Goal: Information Seeking & Learning: Check status

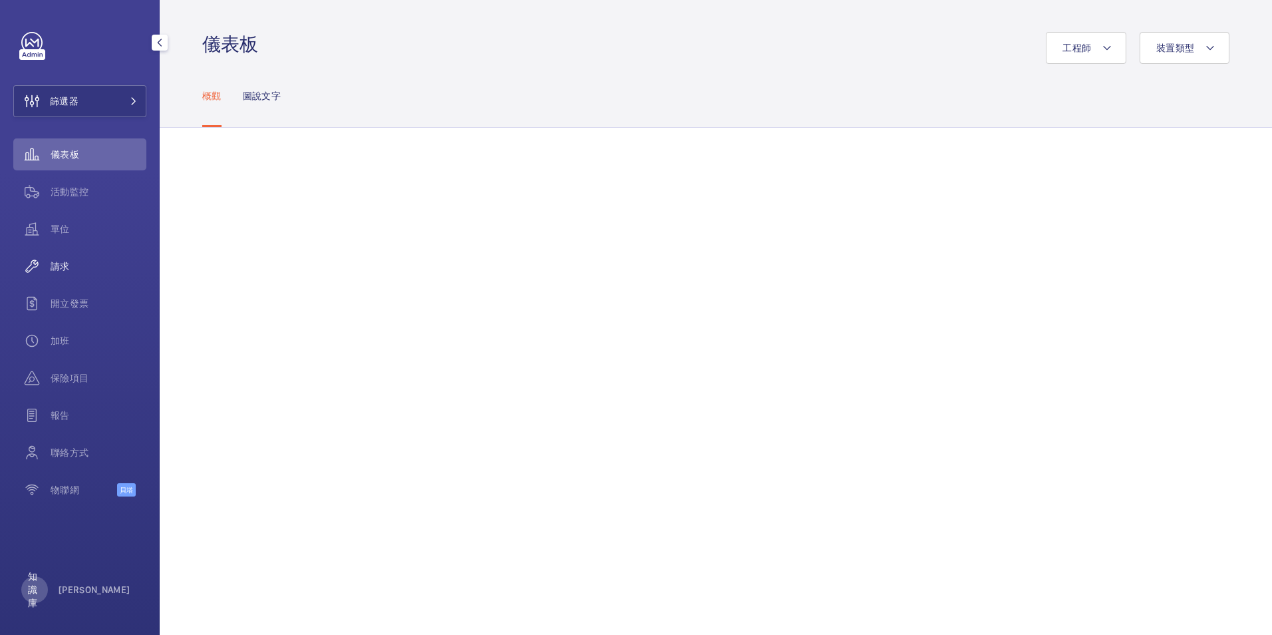
click at [59, 263] on span "請求" at bounding box center [99, 265] width 96 height 13
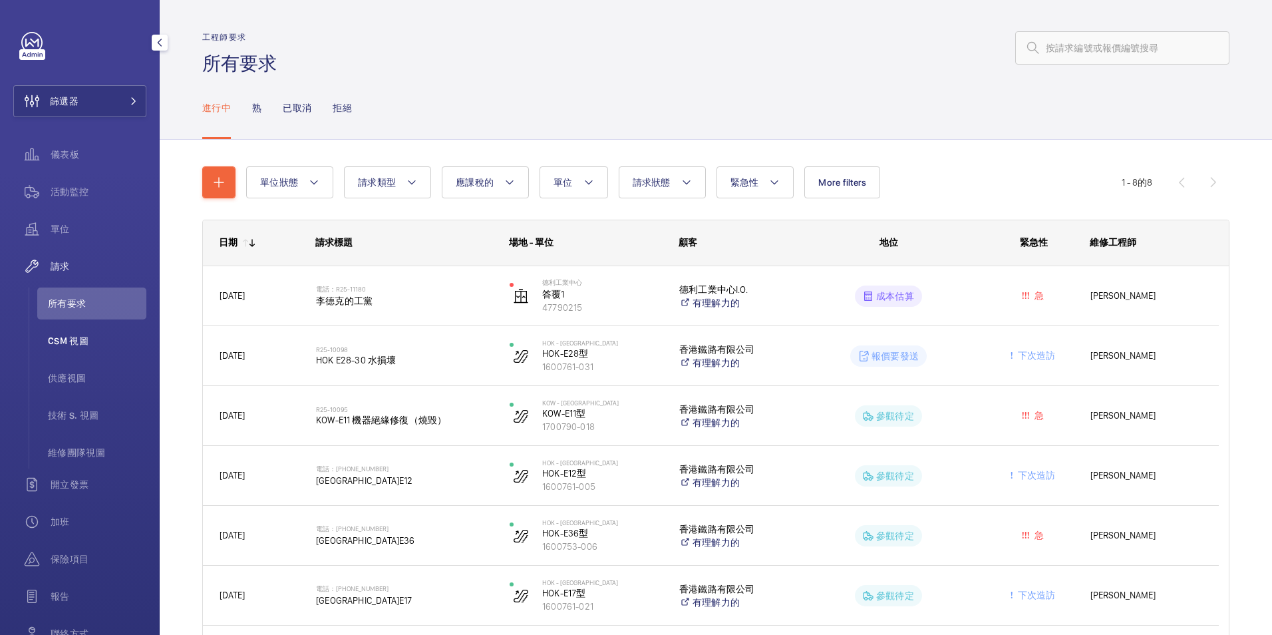
click at [83, 339] on span "CSM 視圖" at bounding box center [97, 340] width 98 height 13
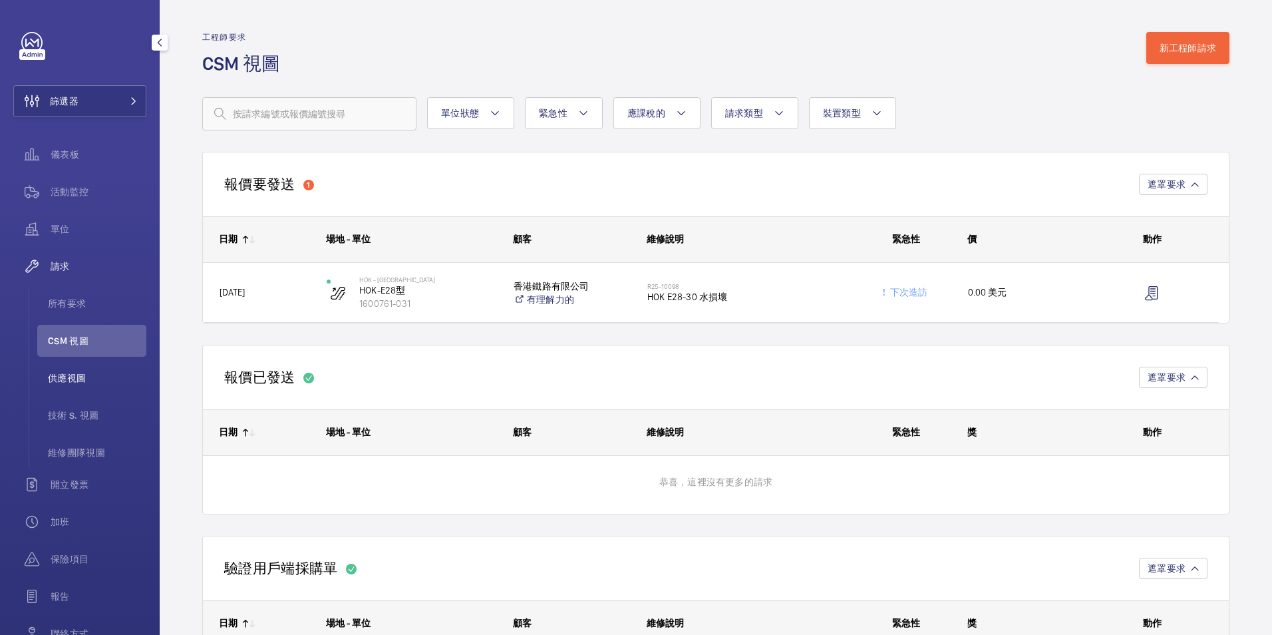
click at [74, 378] on span "供應視圖" at bounding box center [97, 377] width 98 height 13
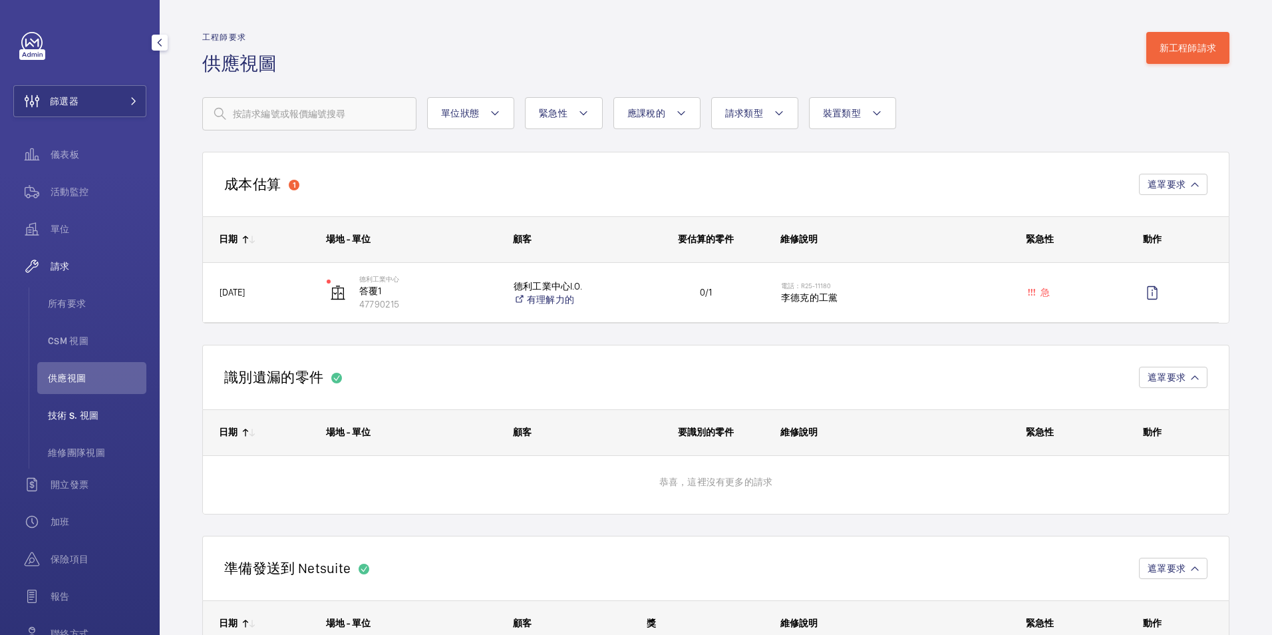
click at [98, 418] on span "技術 S. 視圖" at bounding box center [97, 414] width 98 height 13
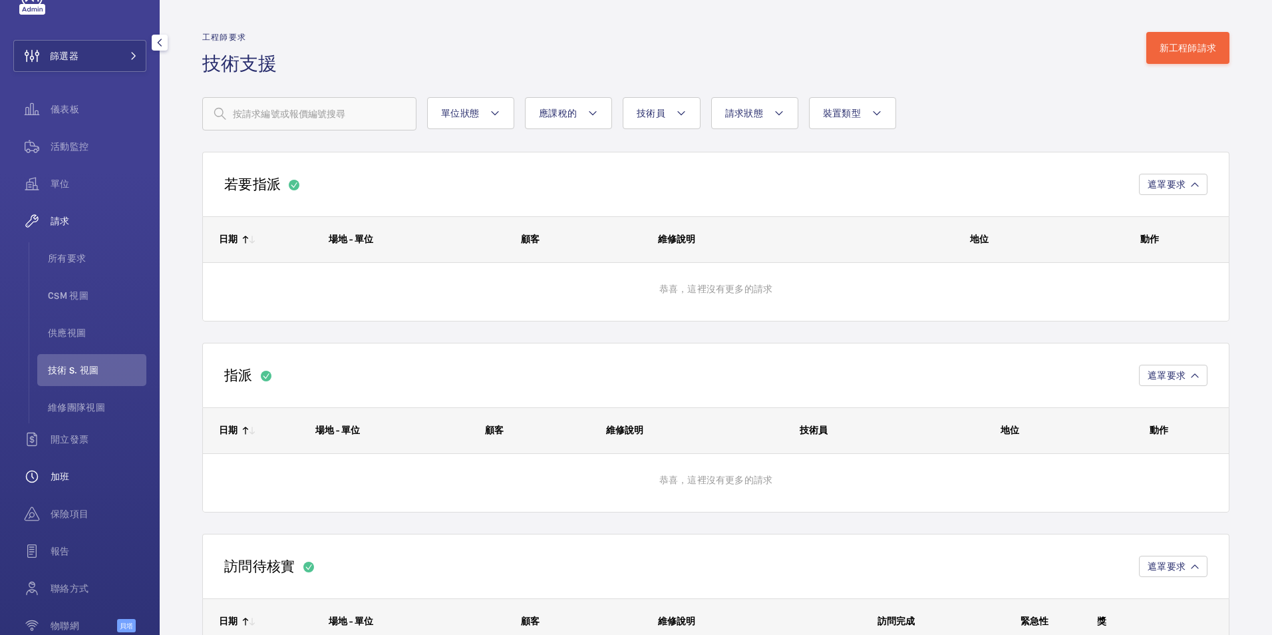
scroll to position [116, 0]
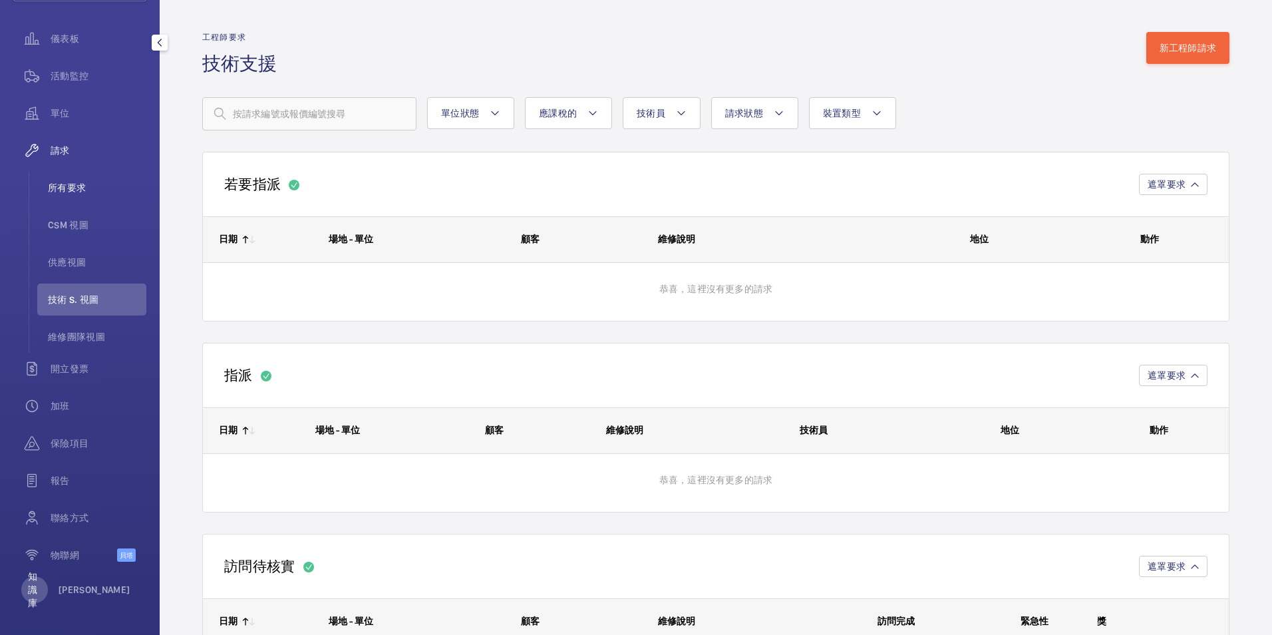
click at [76, 189] on span "所有要求" at bounding box center [97, 187] width 98 height 13
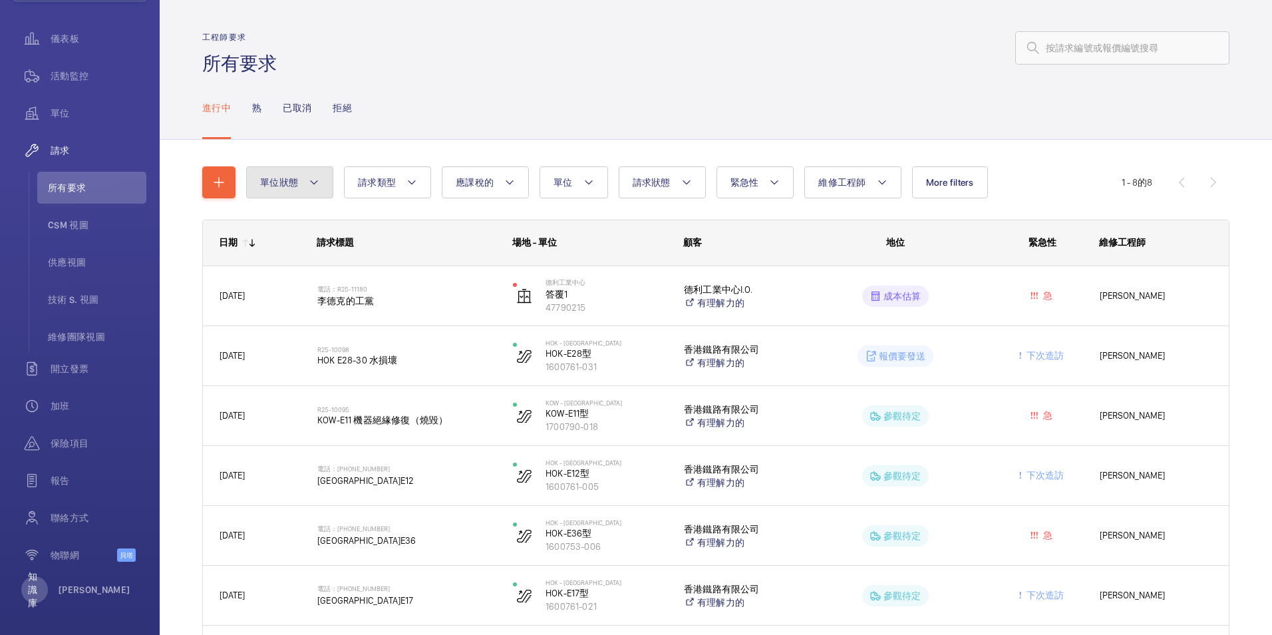
click at [307, 182] on button "單位狀態" at bounding box center [289, 182] width 87 height 32
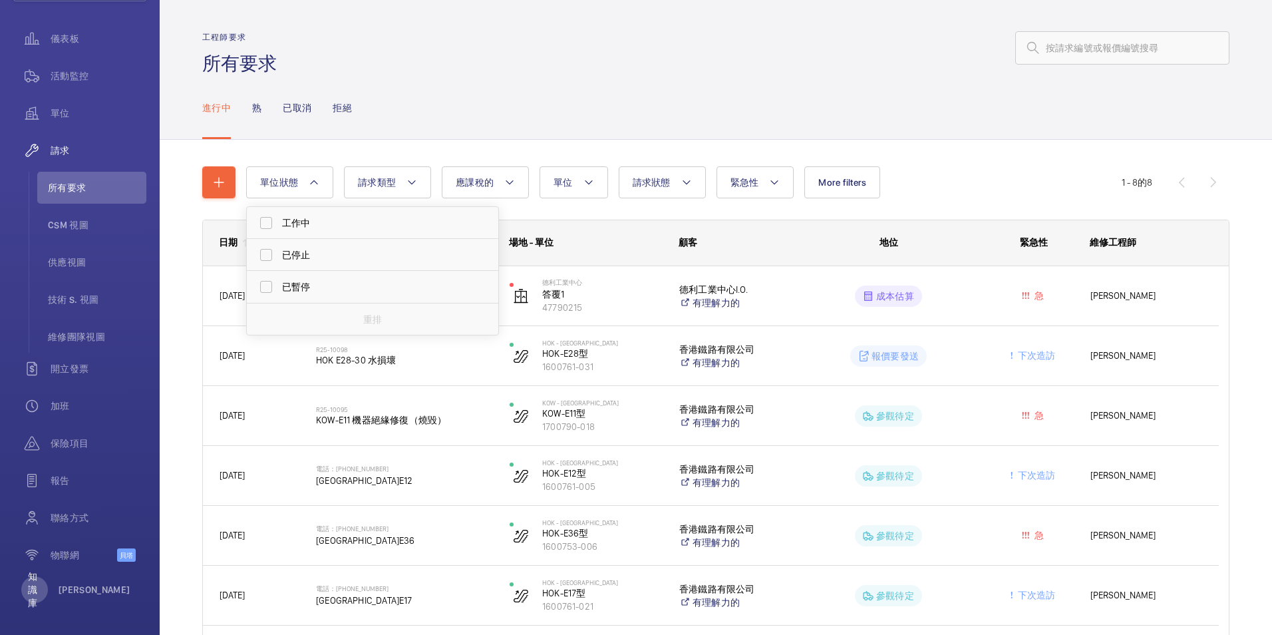
click at [597, 86] on div "進行中 熟 已取消 拒絕" at bounding box center [715, 107] width 1027 height 63
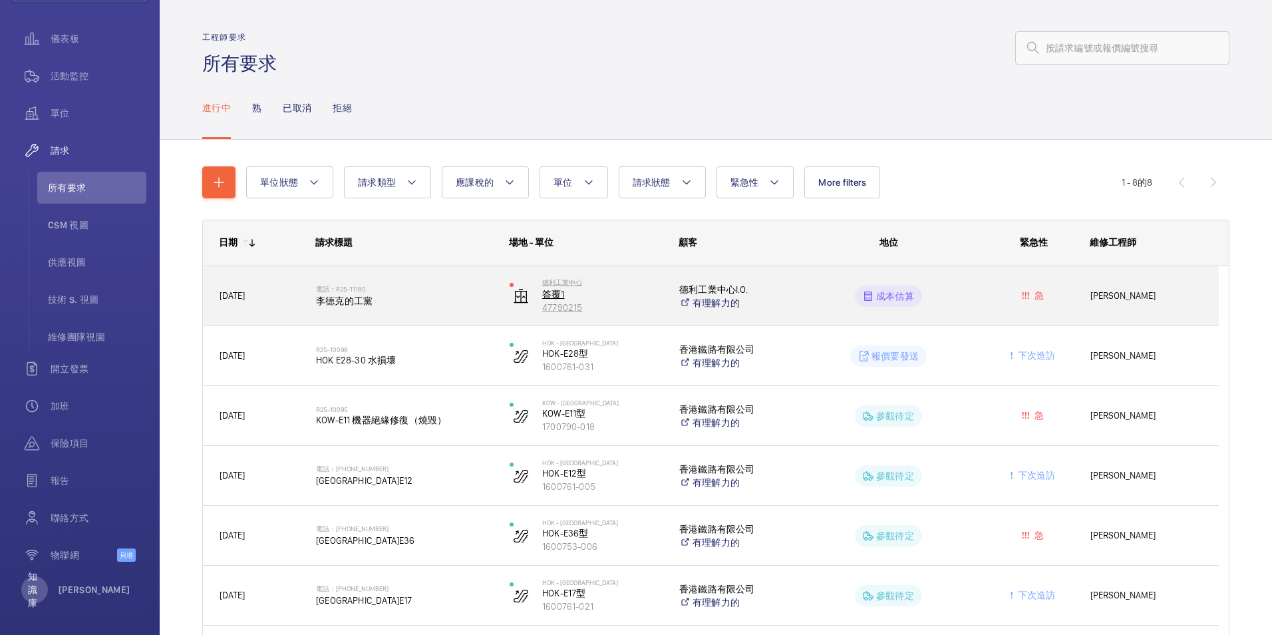
click at [560, 290] on p "答覆1" at bounding box center [602, 293] width 120 height 13
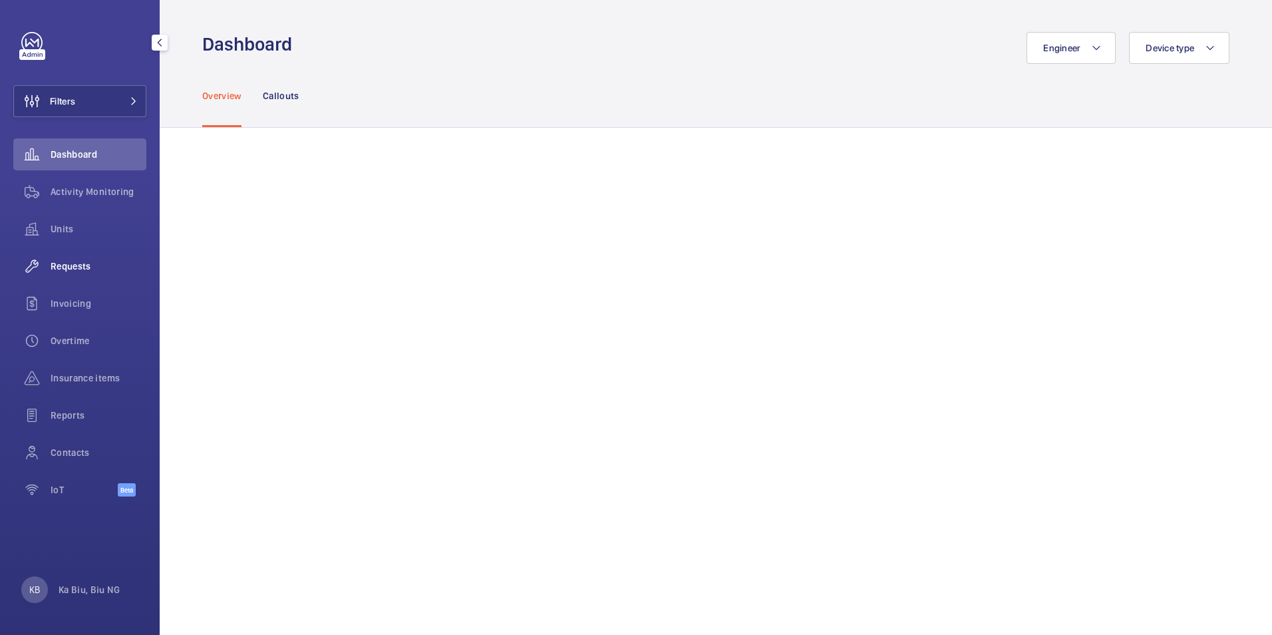
click at [70, 267] on span "Requests" at bounding box center [99, 265] width 96 height 13
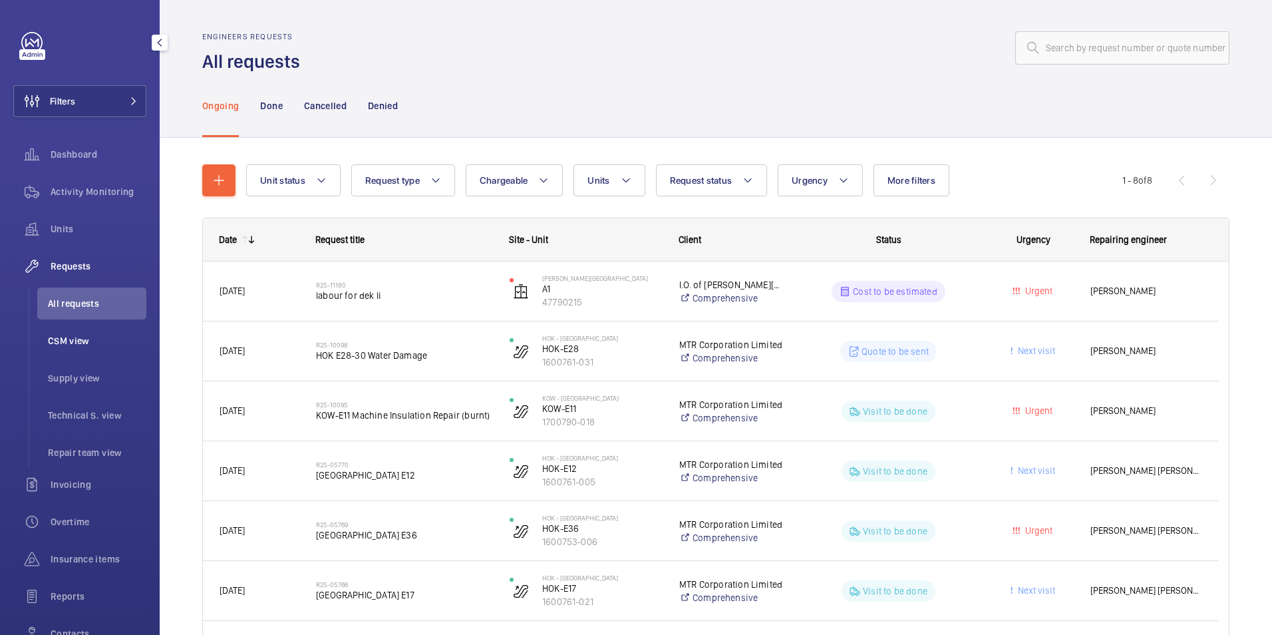
click at [82, 342] on span "CSM view" at bounding box center [97, 340] width 98 height 13
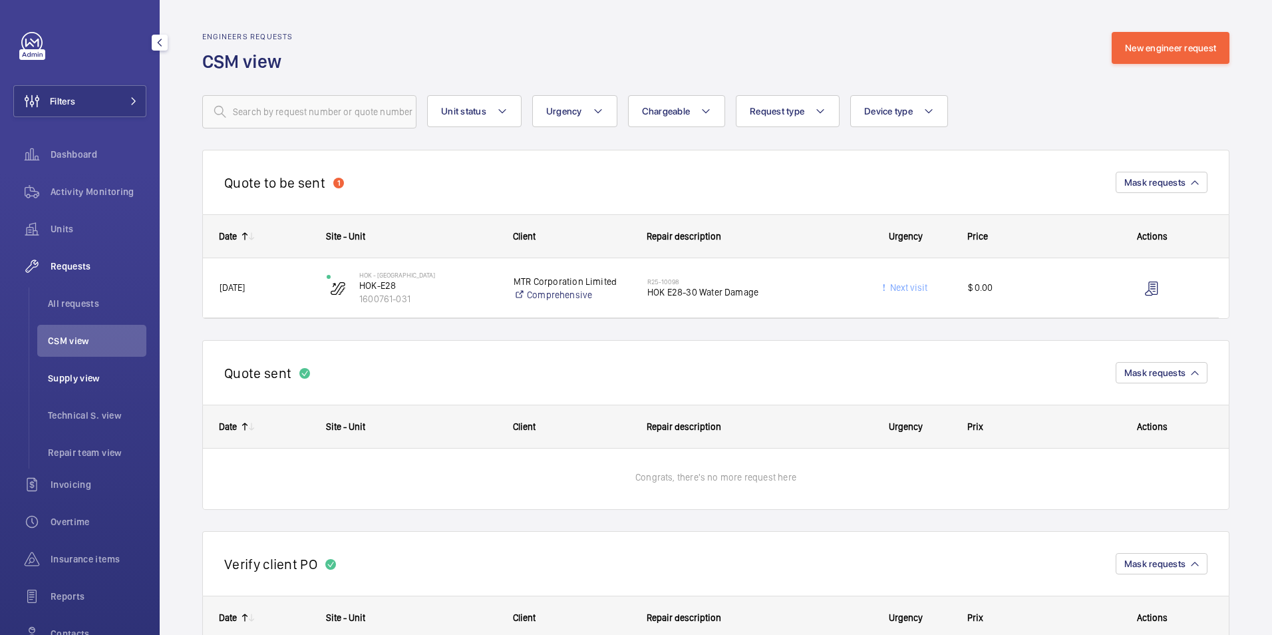
click at [88, 381] on span "Supply view" at bounding box center [97, 377] width 98 height 13
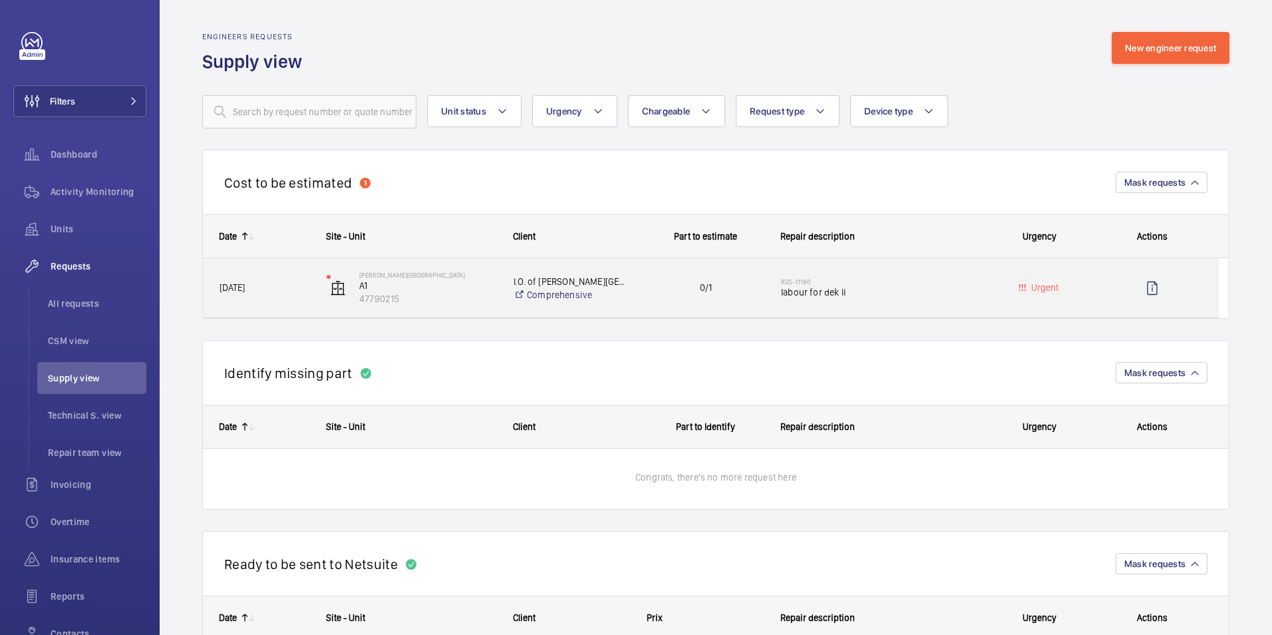
click at [582, 283] on p "I.O. of [PERSON_NAME][GEOGRAPHIC_DATA]" at bounding box center [571, 281] width 116 height 13
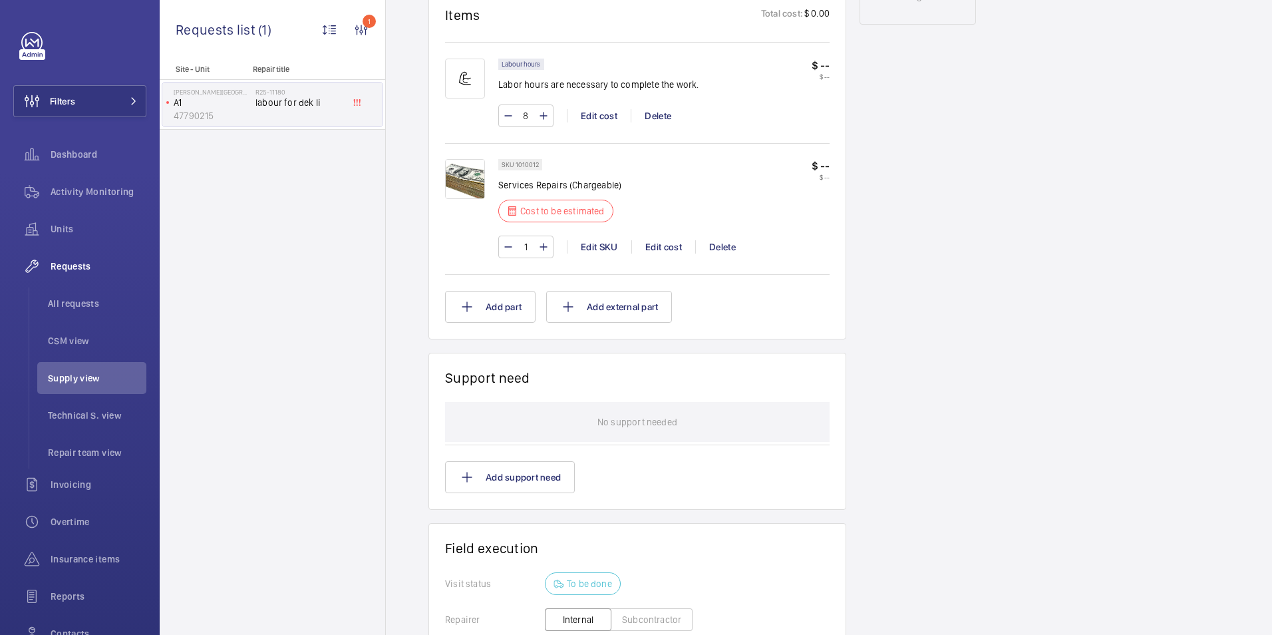
scroll to position [763, 0]
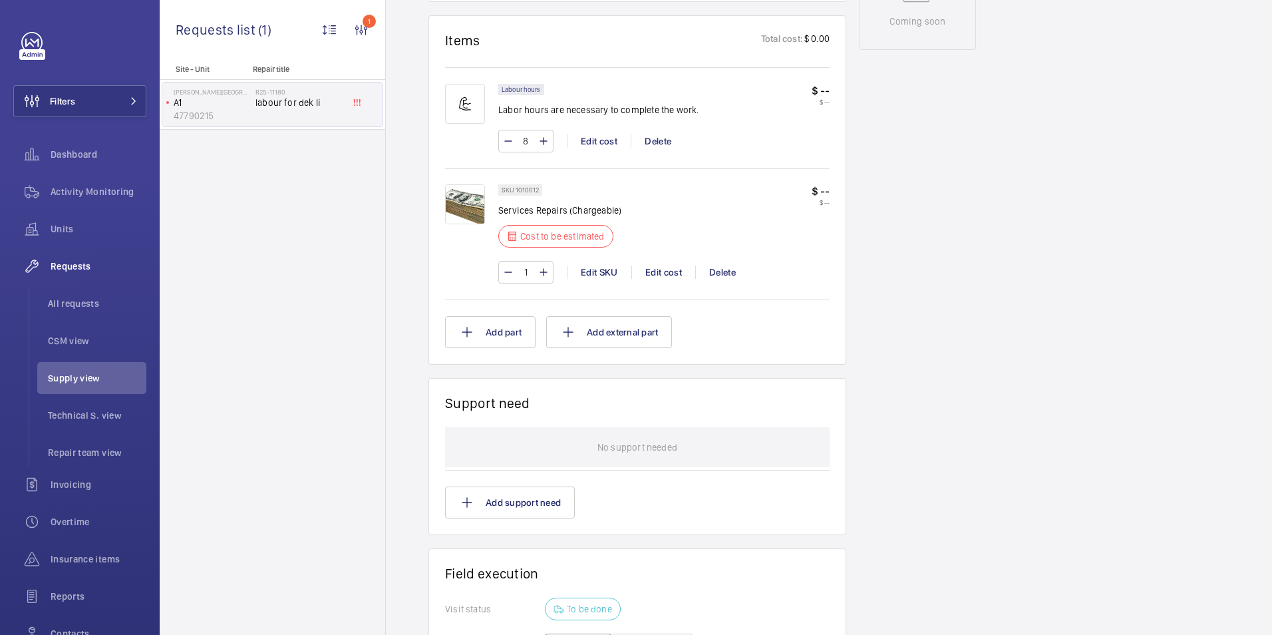
click at [470, 205] on img at bounding box center [465, 204] width 40 height 40
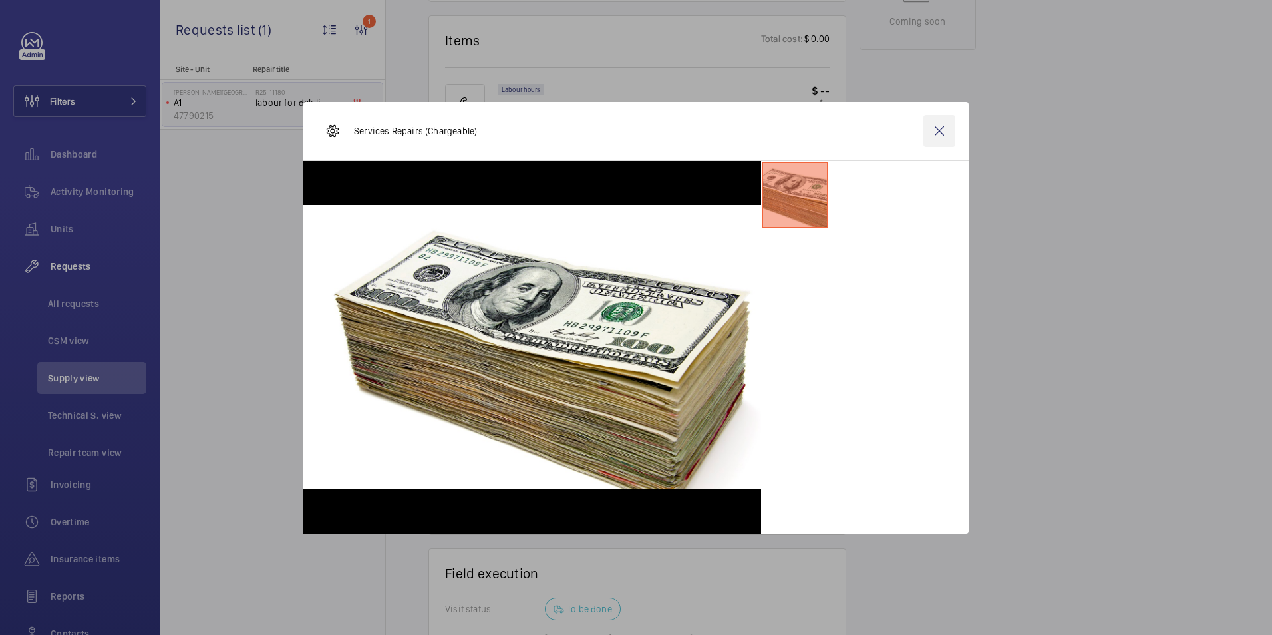
click at [942, 128] on wm-front-icon-button at bounding box center [939, 131] width 32 height 32
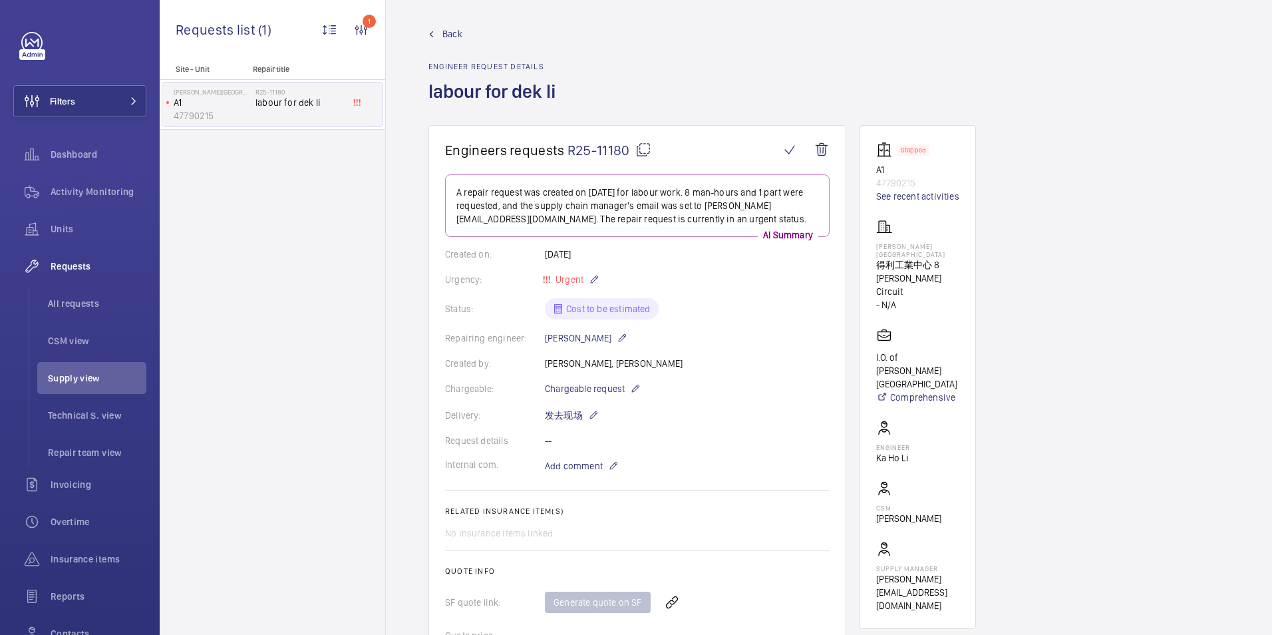
scroll to position [0, 0]
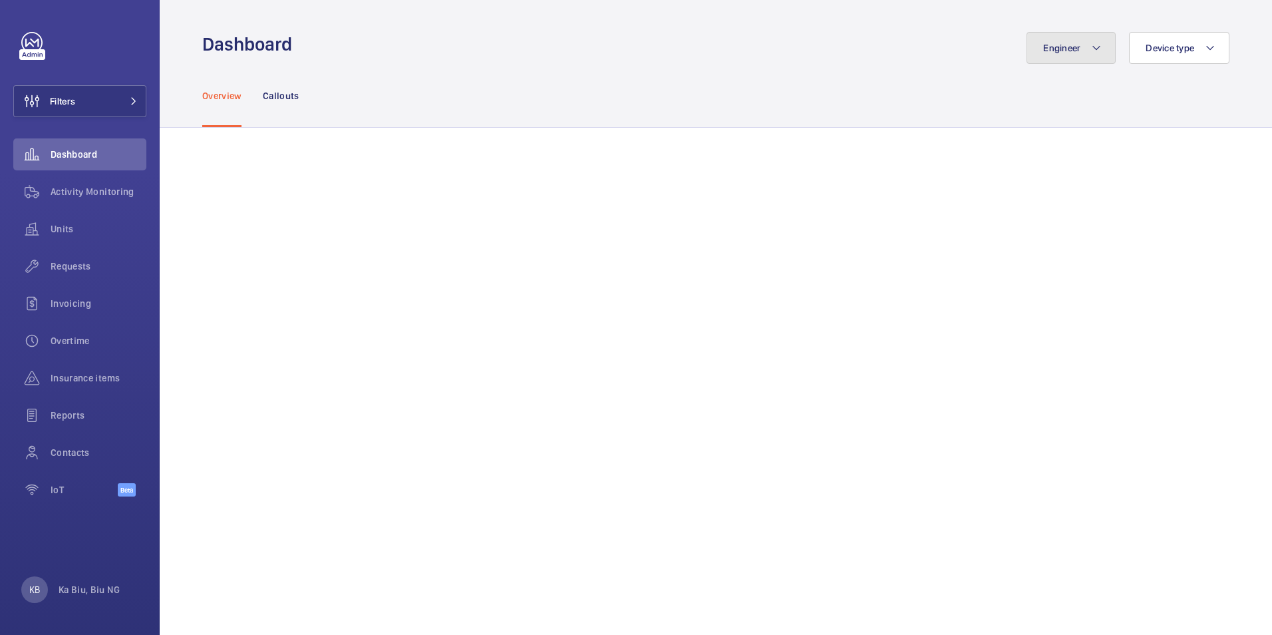
click at [1097, 47] on mat-icon at bounding box center [1096, 48] width 11 height 16
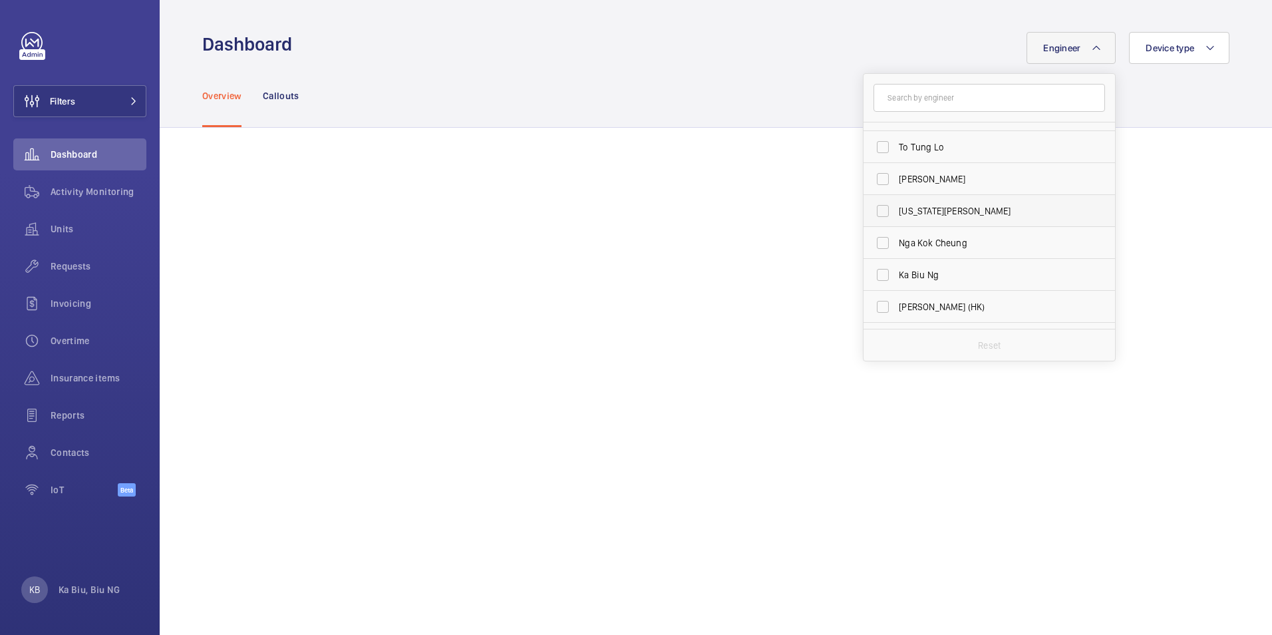
scroll to position [621, 0]
click at [891, 220] on label "Ka Biu Ng" at bounding box center [978, 220] width 231 height 32
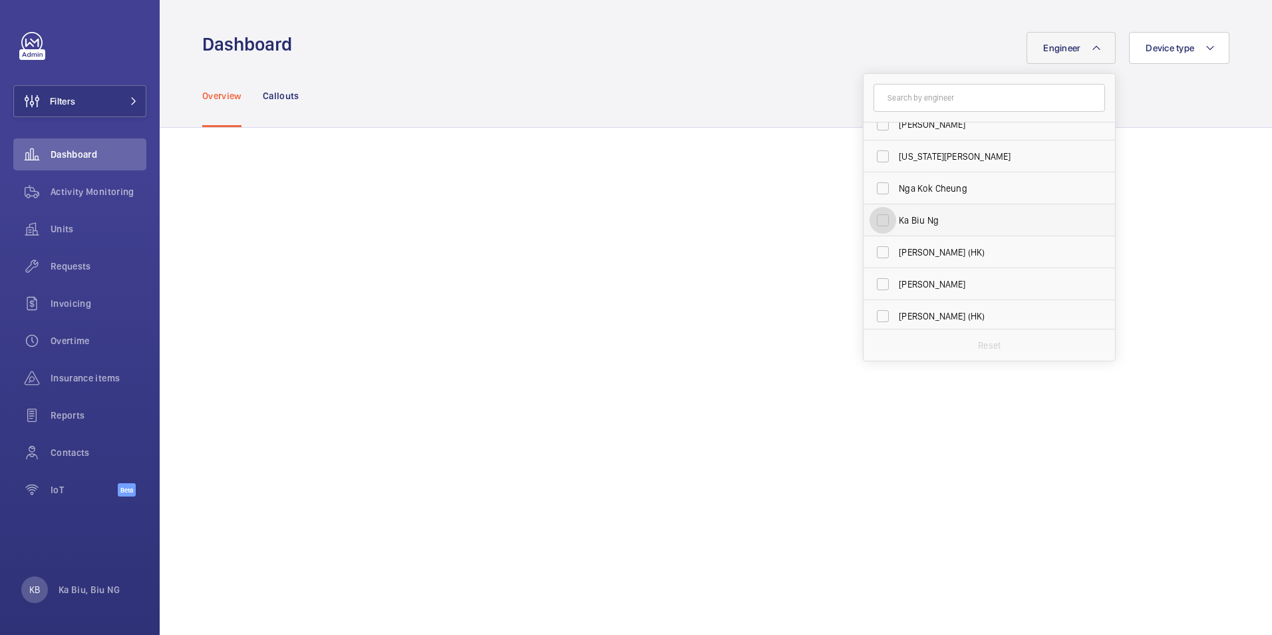
click at [891, 220] on input "Ka Biu Ng" at bounding box center [882, 220] width 27 height 27
click at [891, 220] on label "Ka Biu Ng" at bounding box center [978, 220] width 231 height 32
click at [891, 220] on input "Ka Biu Ng" at bounding box center [882, 220] width 27 height 27
checkbox input "false"
click at [285, 97] on p "Callouts" at bounding box center [281, 95] width 37 height 13
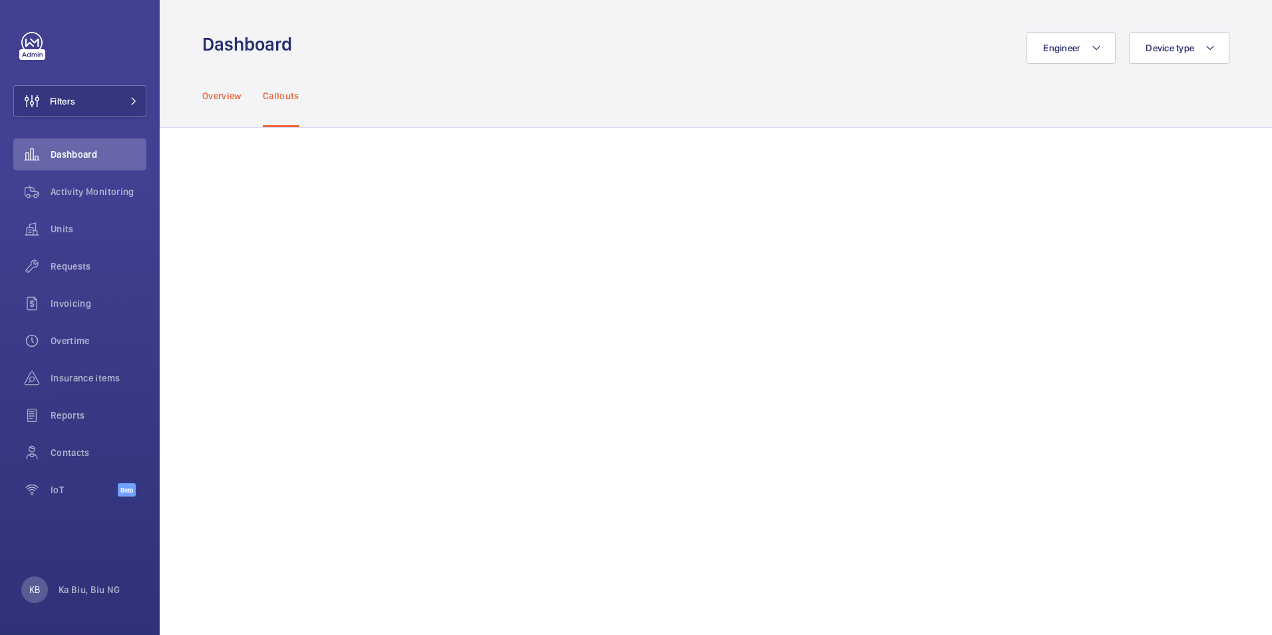
click at [233, 97] on p "Overview" at bounding box center [221, 95] width 39 height 13
click at [70, 264] on span "Requests" at bounding box center [99, 265] width 96 height 13
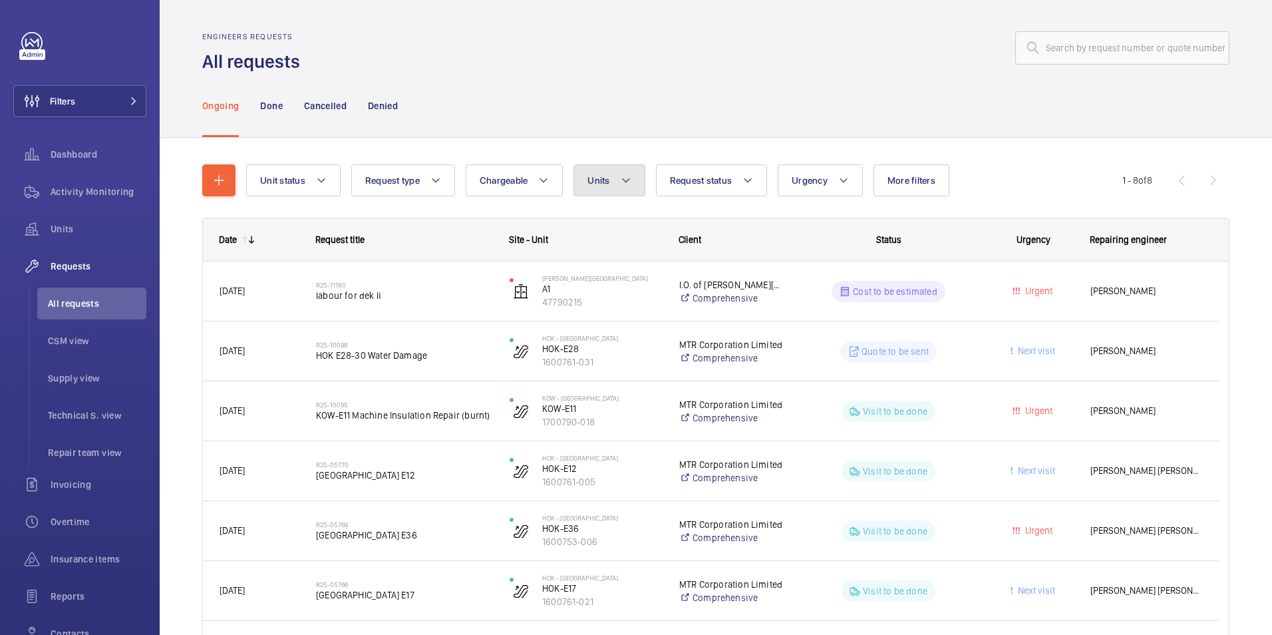
click at [604, 182] on span "Units" at bounding box center [598, 180] width 22 height 11
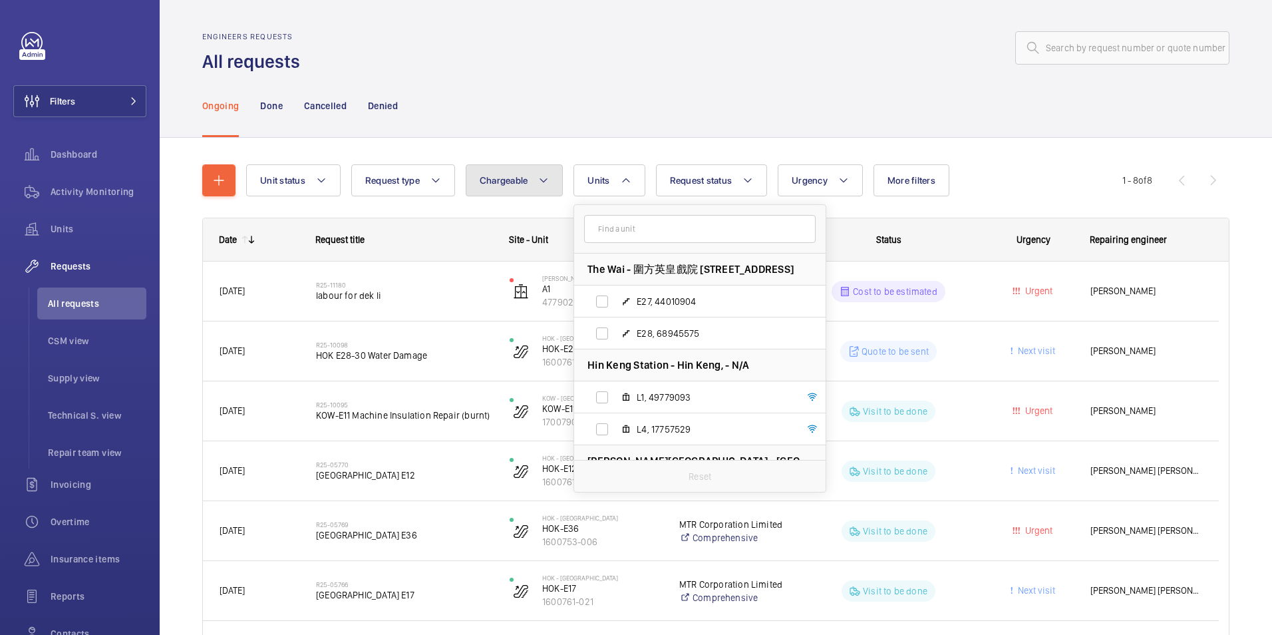
click at [514, 178] on span "Chargeable" at bounding box center [504, 180] width 49 height 11
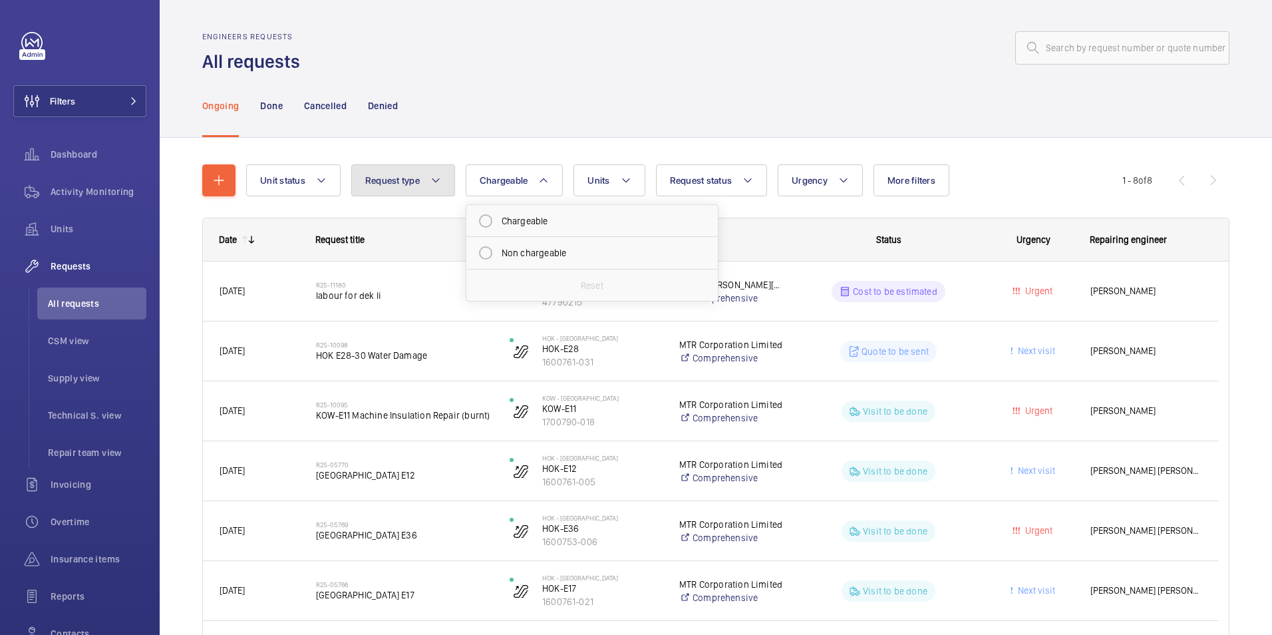
click at [398, 180] on span "Request type" at bounding box center [392, 180] width 55 height 11
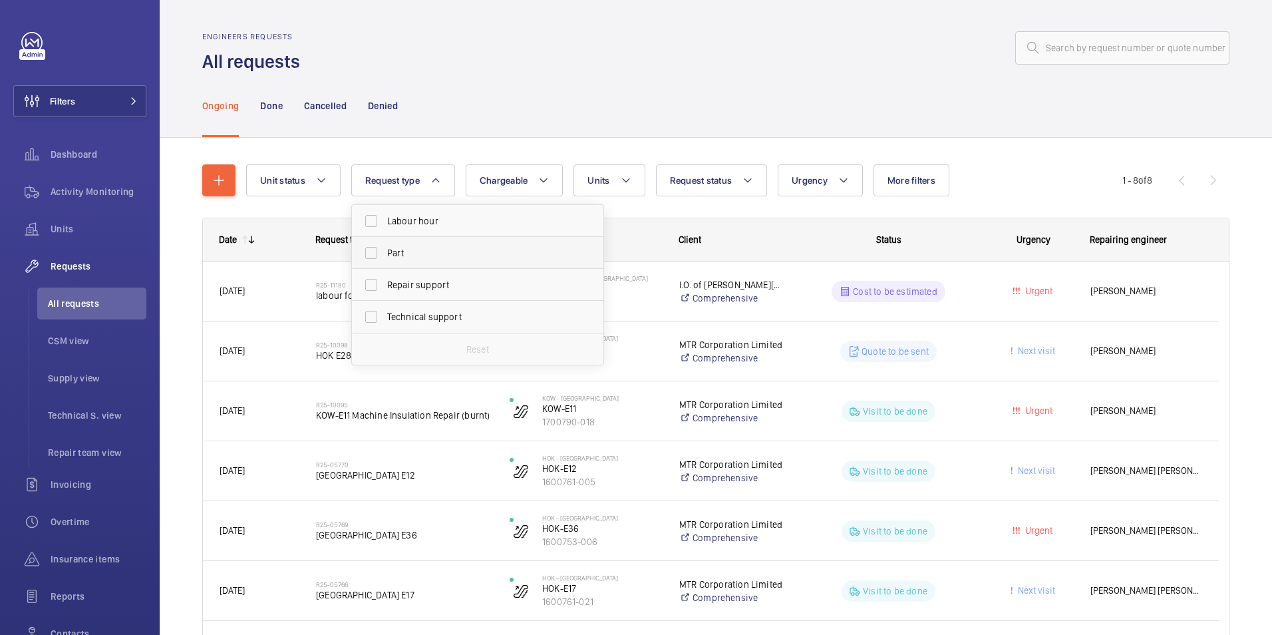
click at [404, 253] on span "Part" at bounding box center [478, 252] width 183 height 13
click at [384, 253] on input "Part" at bounding box center [371, 252] width 27 height 27
checkbox input "true"
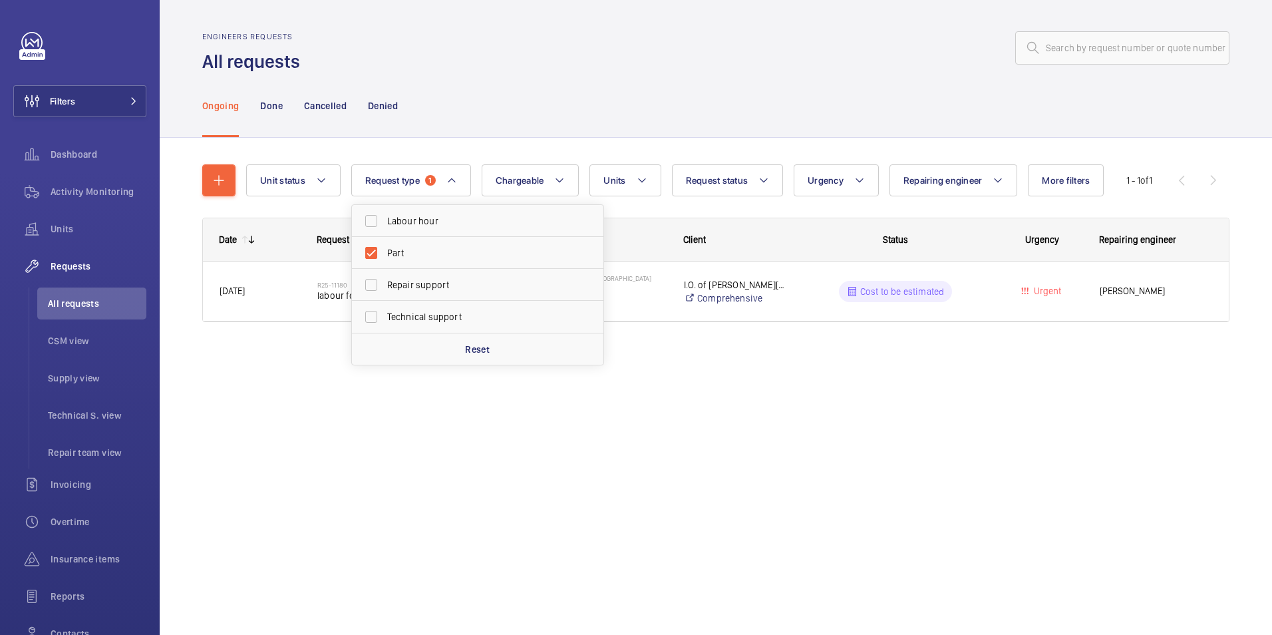
click at [768, 449] on div "Engineers requests All requests Ongoing Done Cancelled Denied Unit status Reque…" at bounding box center [716, 317] width 1112 height 635
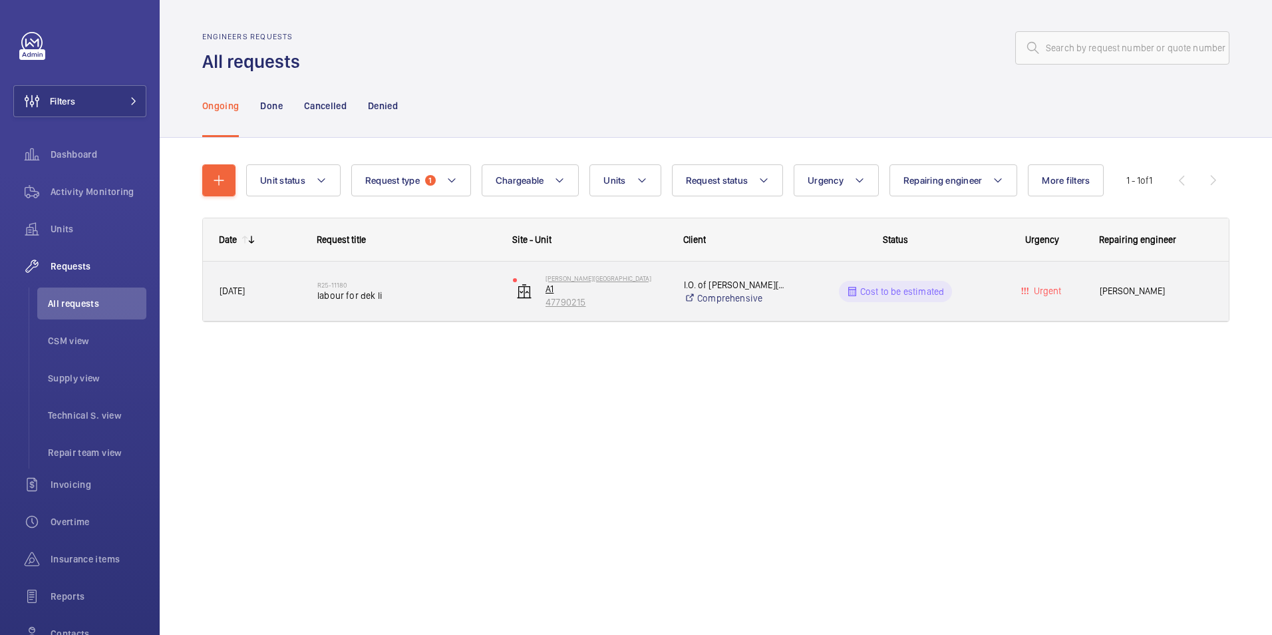
click at [565, 295] on p "47790215" at bounding box center [605, 301] width 121 height 13
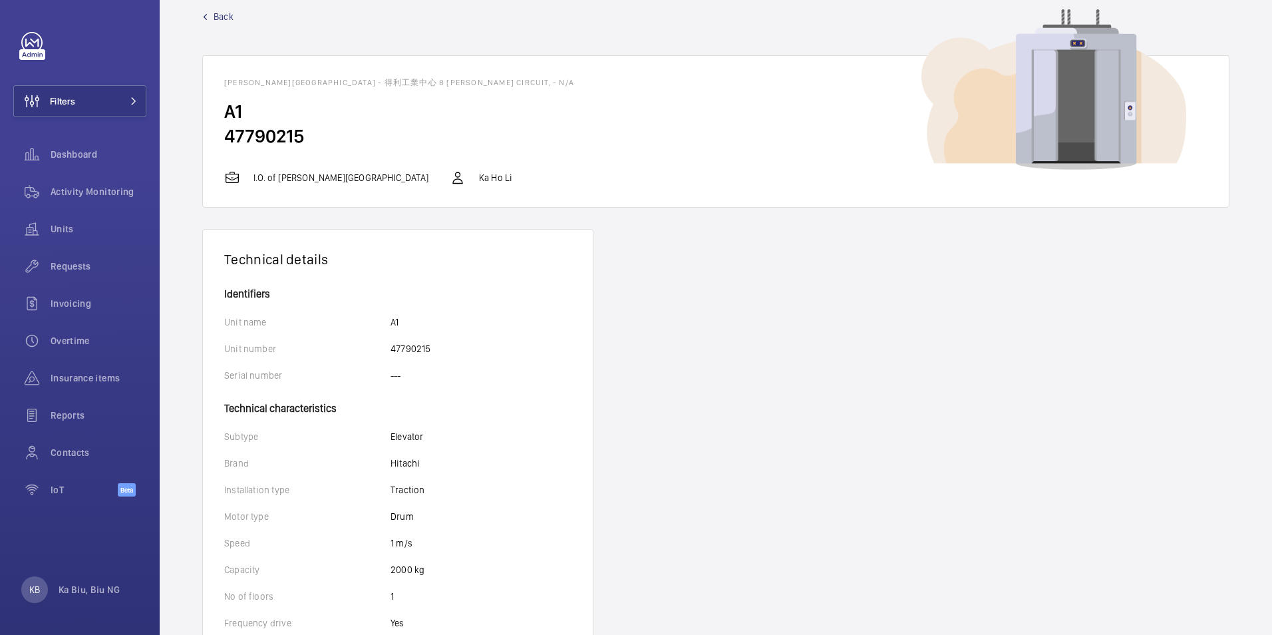
scroll to position [15, 0]
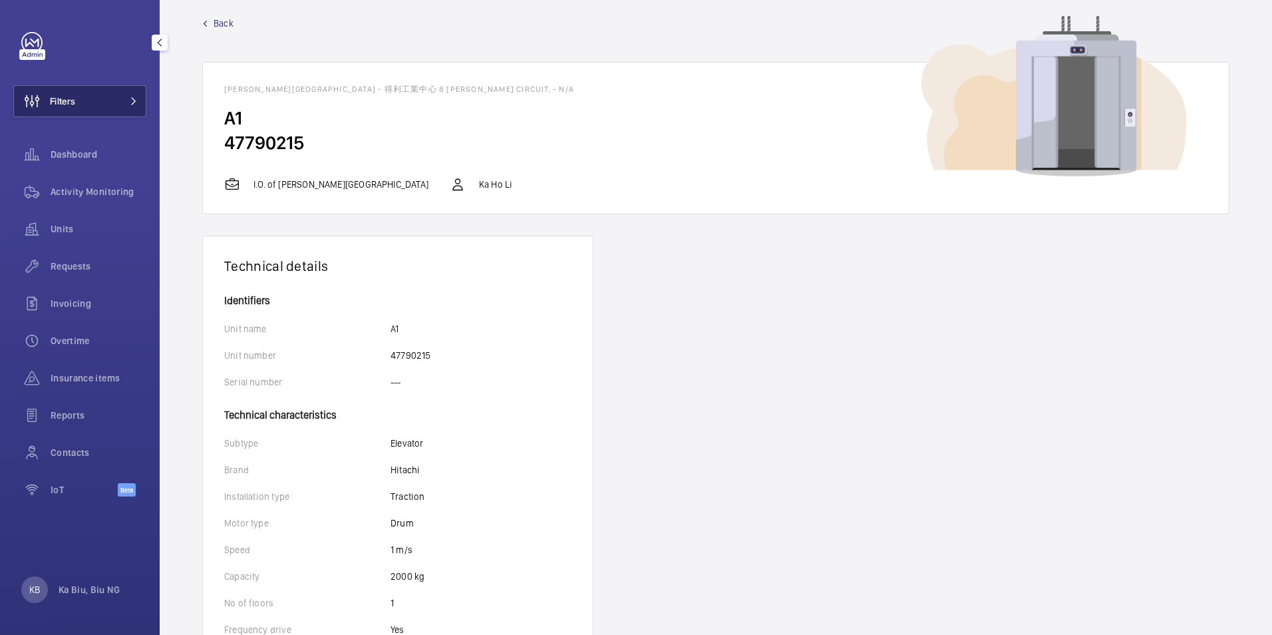
click at [112, 107] on button "Filters" at bounding box center [79, 101] width 133 height 32
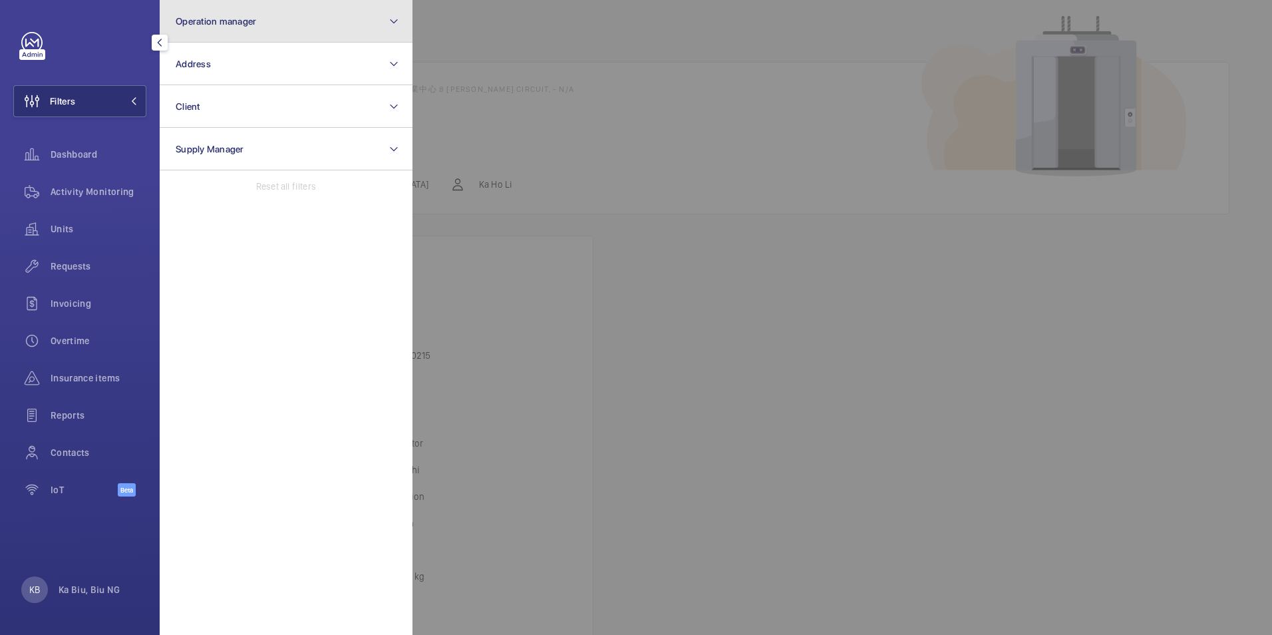
click at [320, 17] on button "Operation manager" at bounding box center [286, 21] width 253 height 43
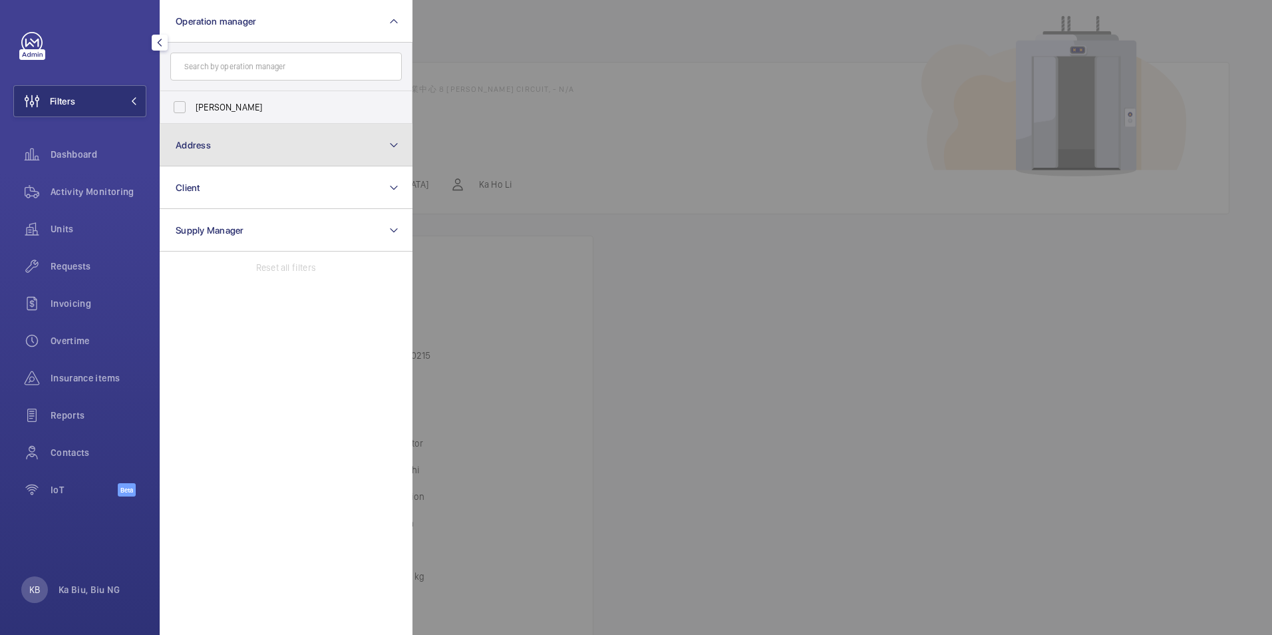
click at [259, 145] on button "Address" at bounding box center [286, 145] width 253 height 43
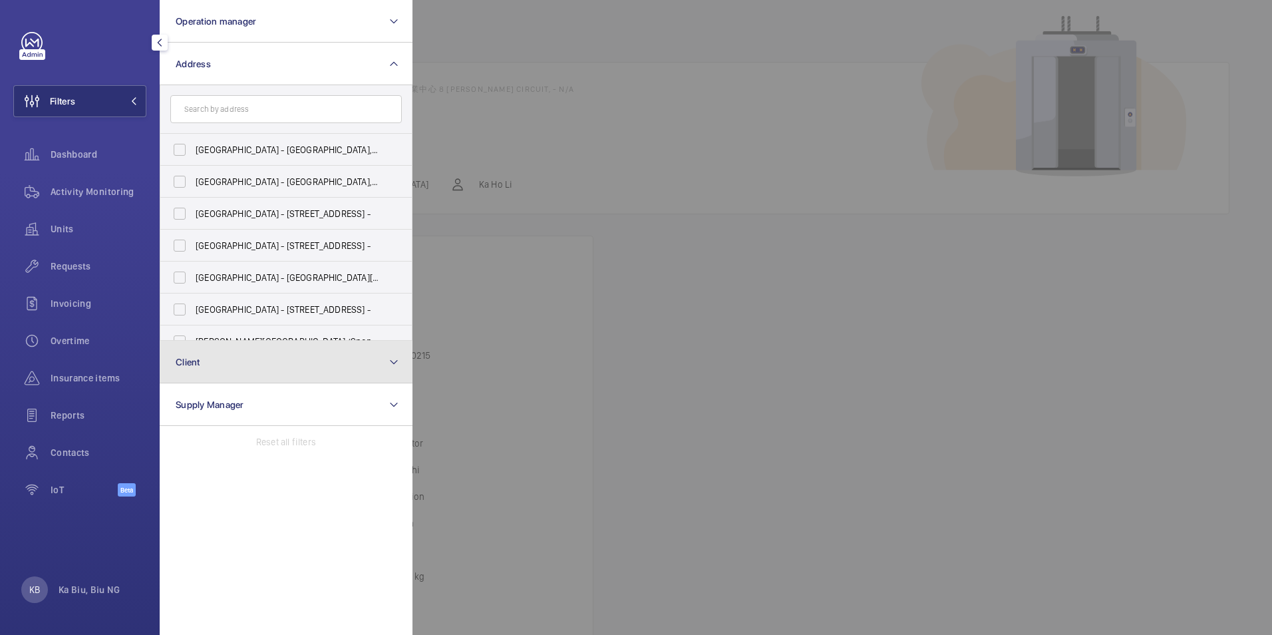
click at [337, 367] on button "Client" at bounding box center [286, 362] width 253 height 43
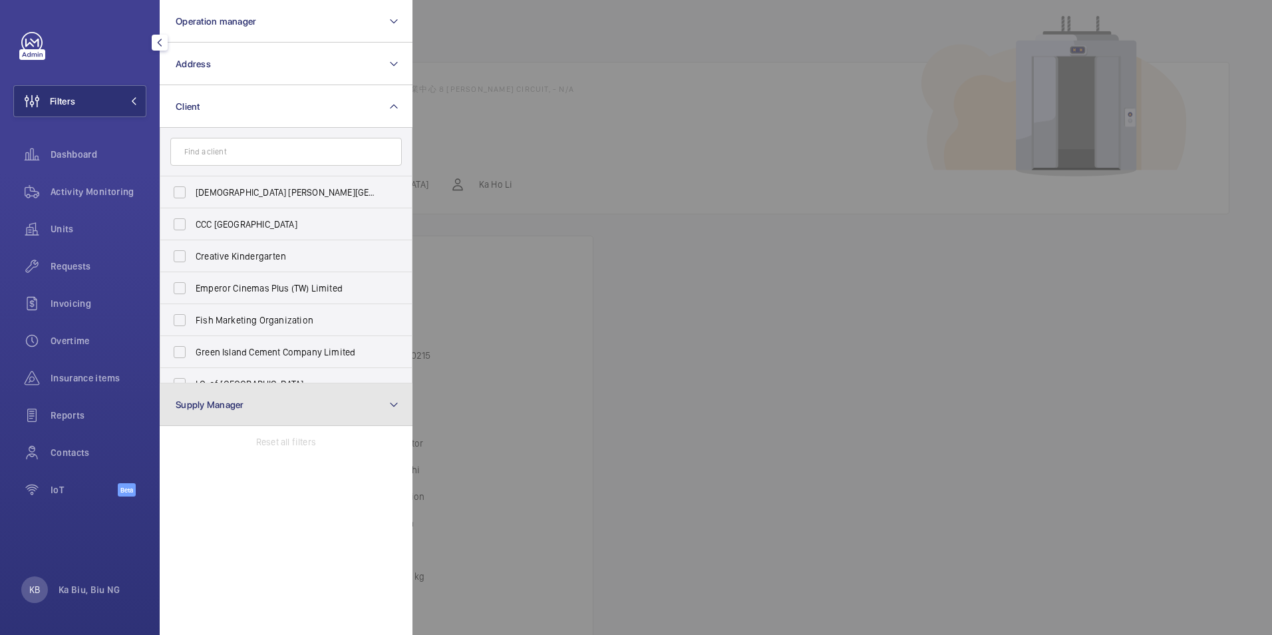
click at [332, 408] on button "Supply Manager" at bounding box center [286, 404] width 253 height 43
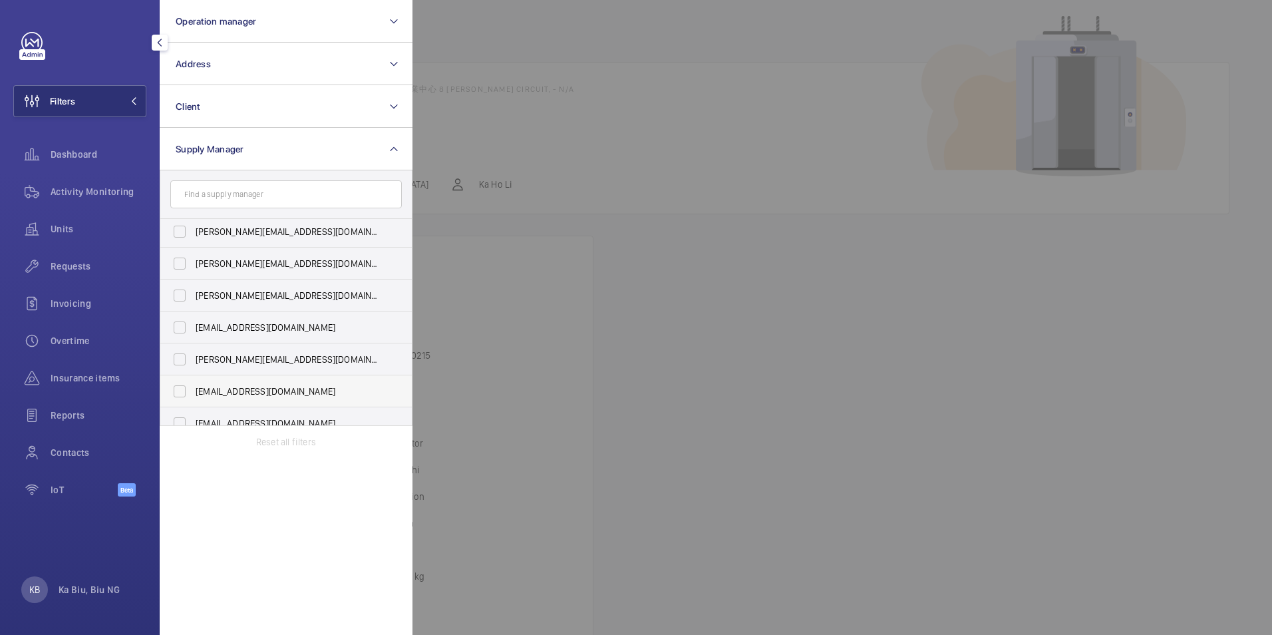
scroll to position [0, 0]
click at [950, 327] on div at bounding box center [1048, 317] width 1272 height 635
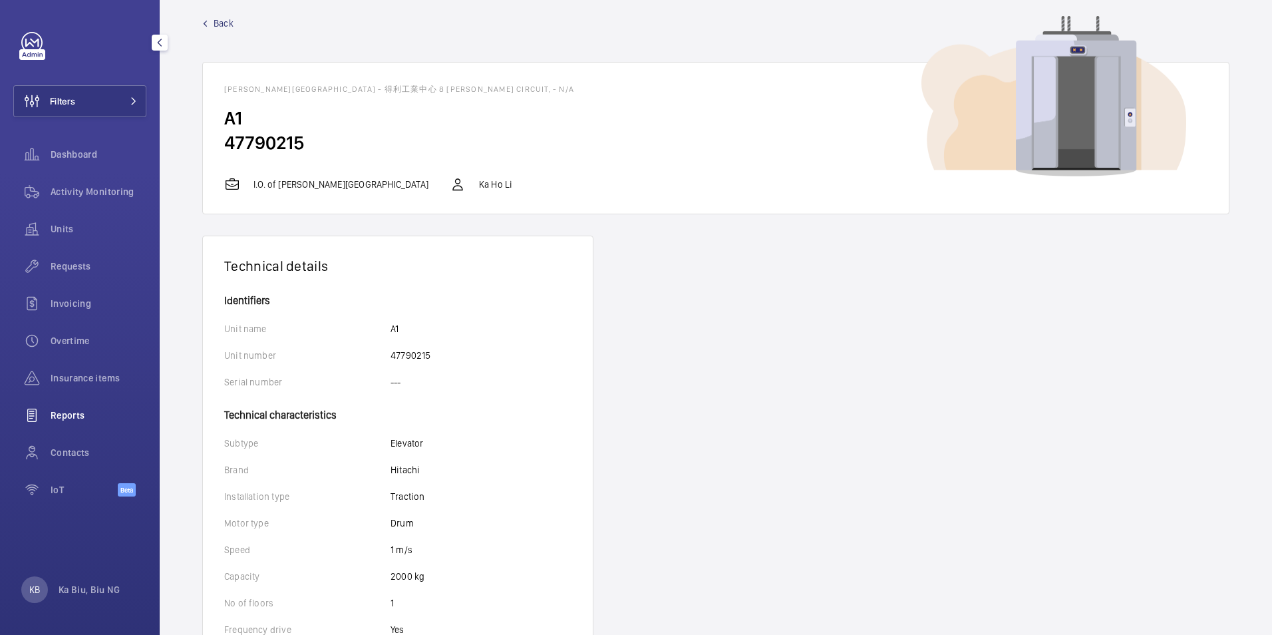
click at [79, 420] on span "Reports" at bounding box center [99, 414] width 96 height 13
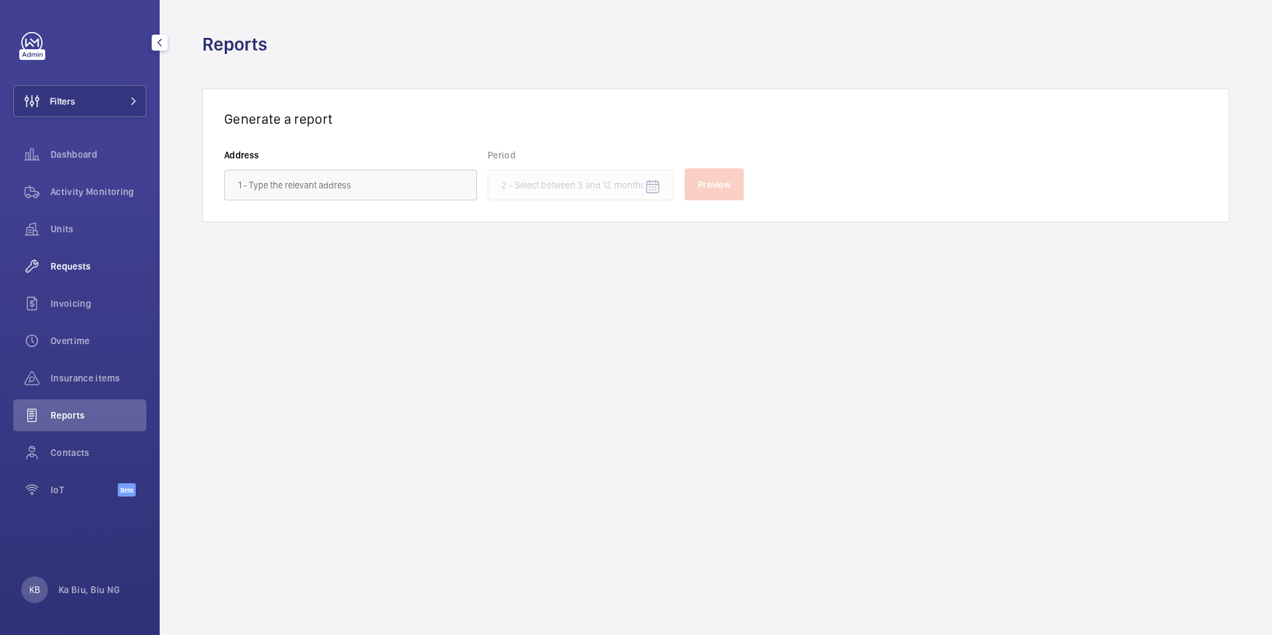
click at [72, 265] on span "Requests" at bounding box center [99, 265] width 96 height 13
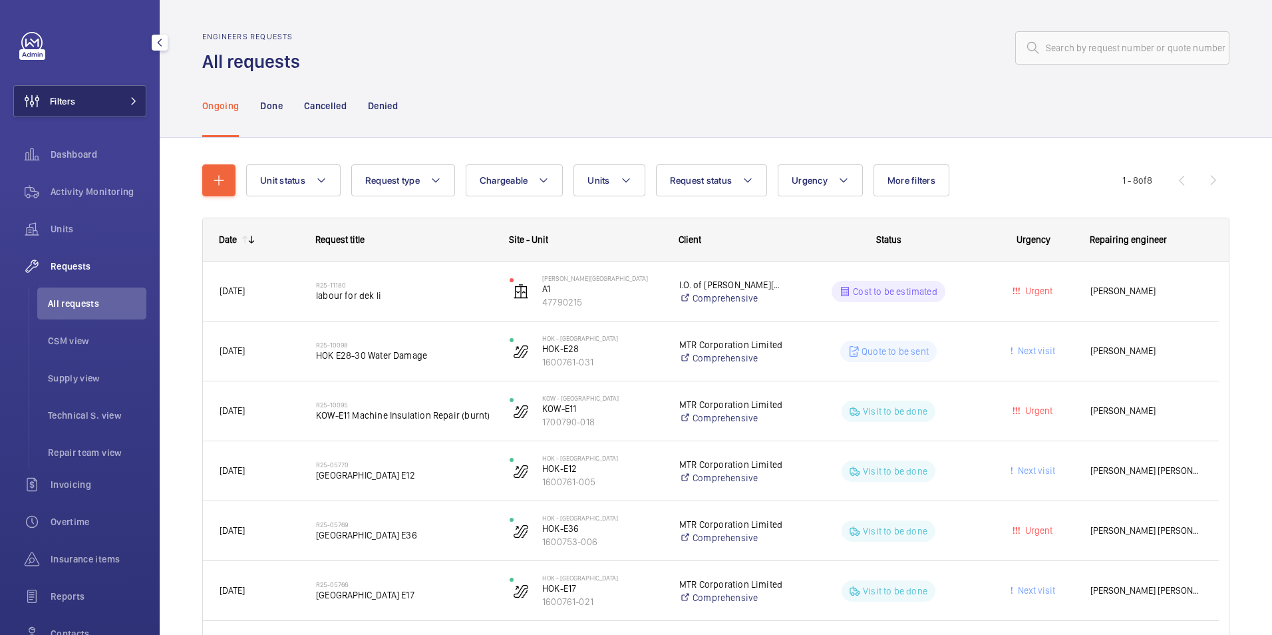
click at [92, 100] on button "Filters" at bounding box center [79, 101] width 133 height 32
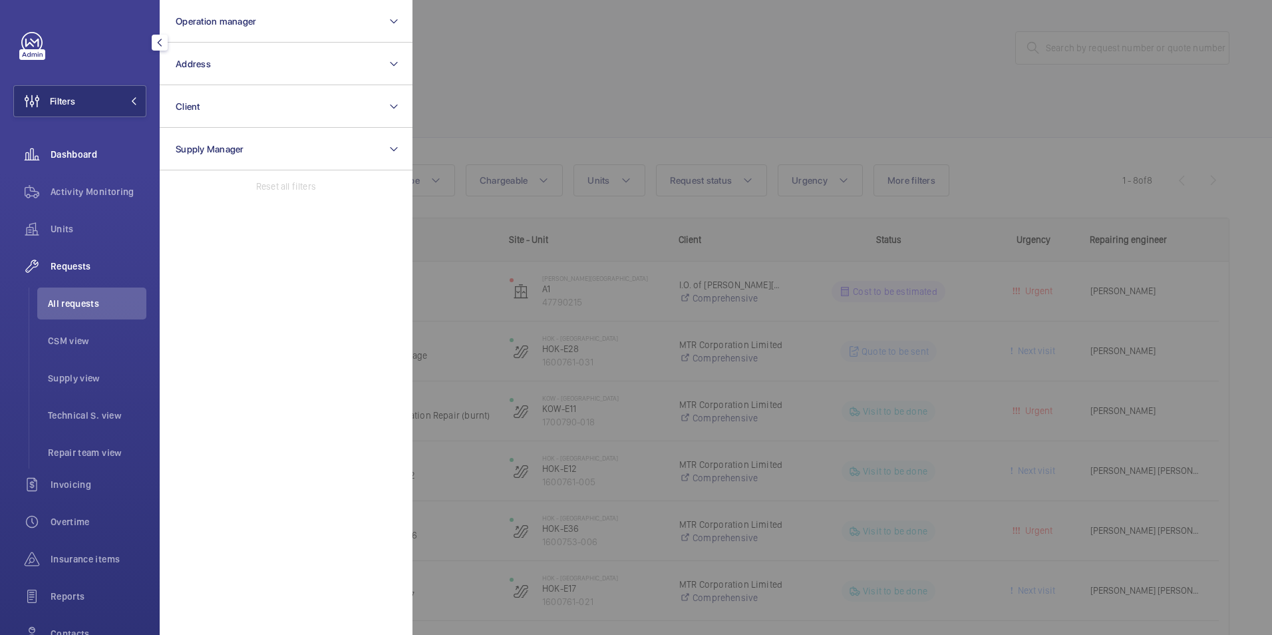
click at [73, 147] on div "Dashboard" at bounding box center [79, 154] width 133 height 32
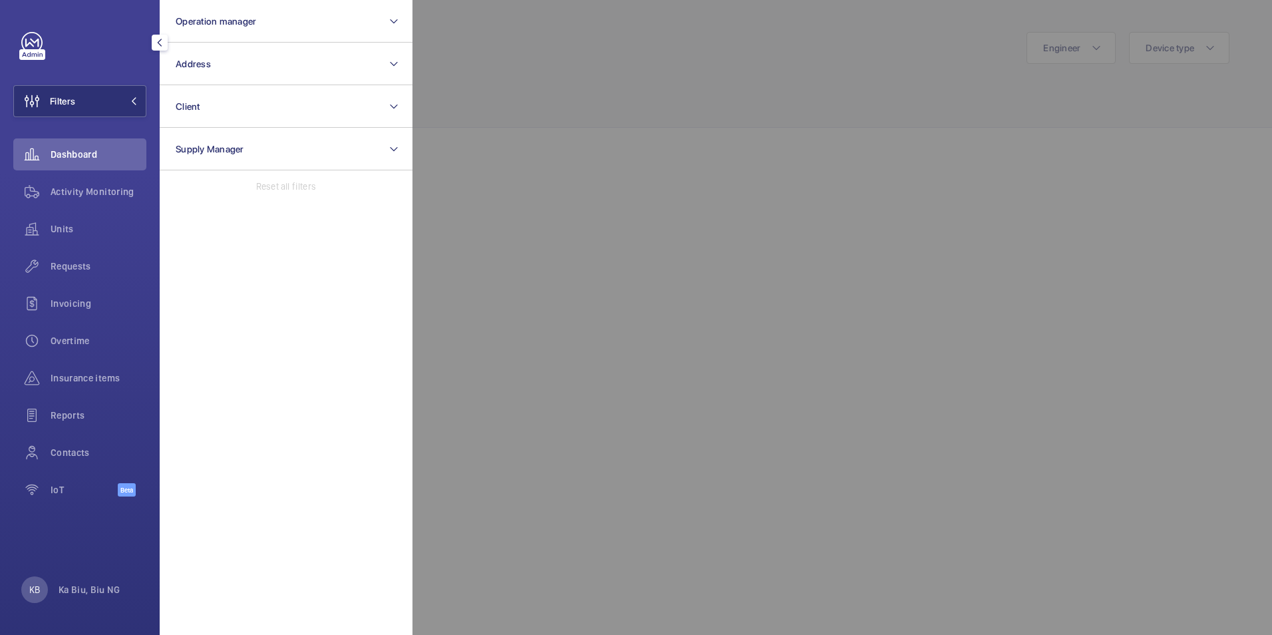
click at [56, 153] on span "Dashboard" at bounding box center [99, 154] width 96 height 13
click at [553, 54] on div at bounding box center [1048, 317] width 1272 height 635
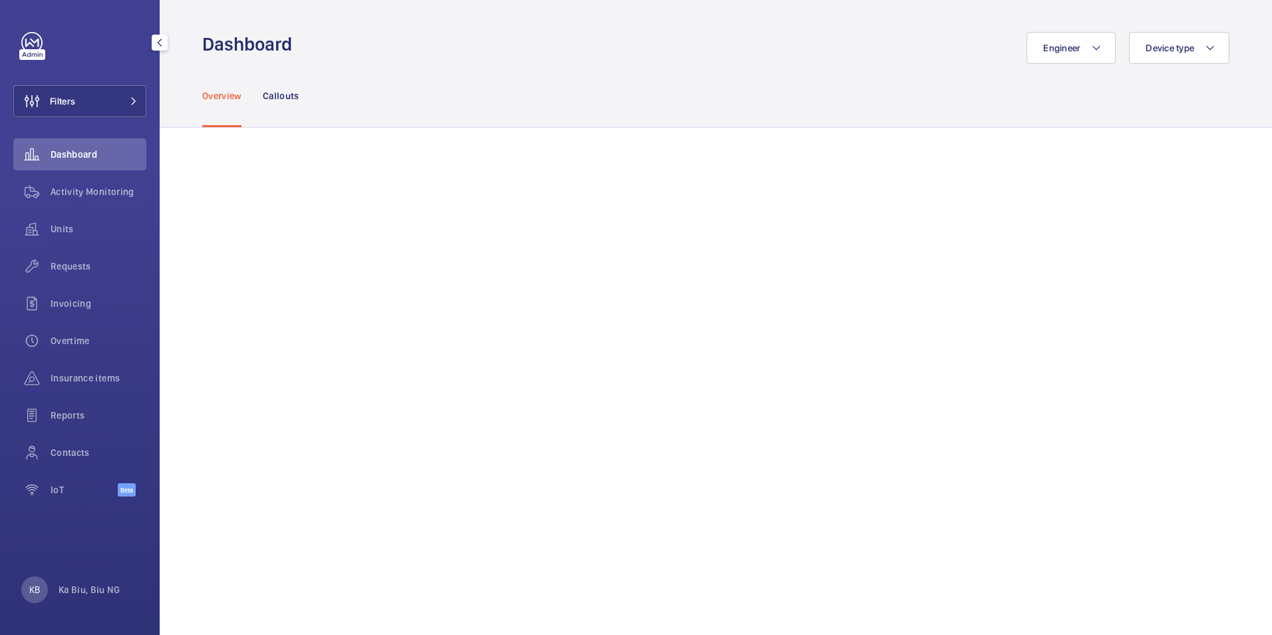
click at [82, 154] on span "Dashboard" at bounding box center [99, 154] width 96 height 13
click at [1206, 43] on mat-icon at bounding box center [1209, 48] width 11 height 16
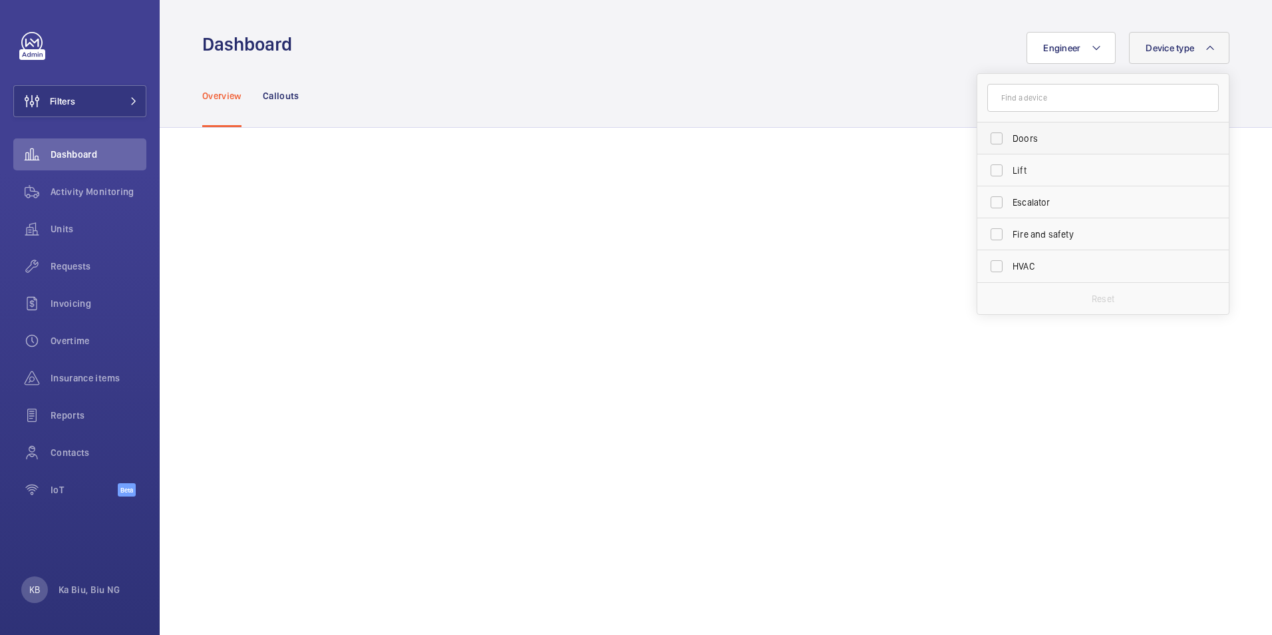
click at [1026, 133] on label "Doors" at bounding box center [1092, 138] width 231 height 32
click at [1010, 133] on input "Doors" at bounding box center [996, 138] width 27 height 27
checkbox input "true"
click at [1022, 168] on span "Lift" at bounding box center [1103, 170] width 183 height 13
click at [1010, 168] on input "Lift" at bounding box center [996, 170] width 27 height 27
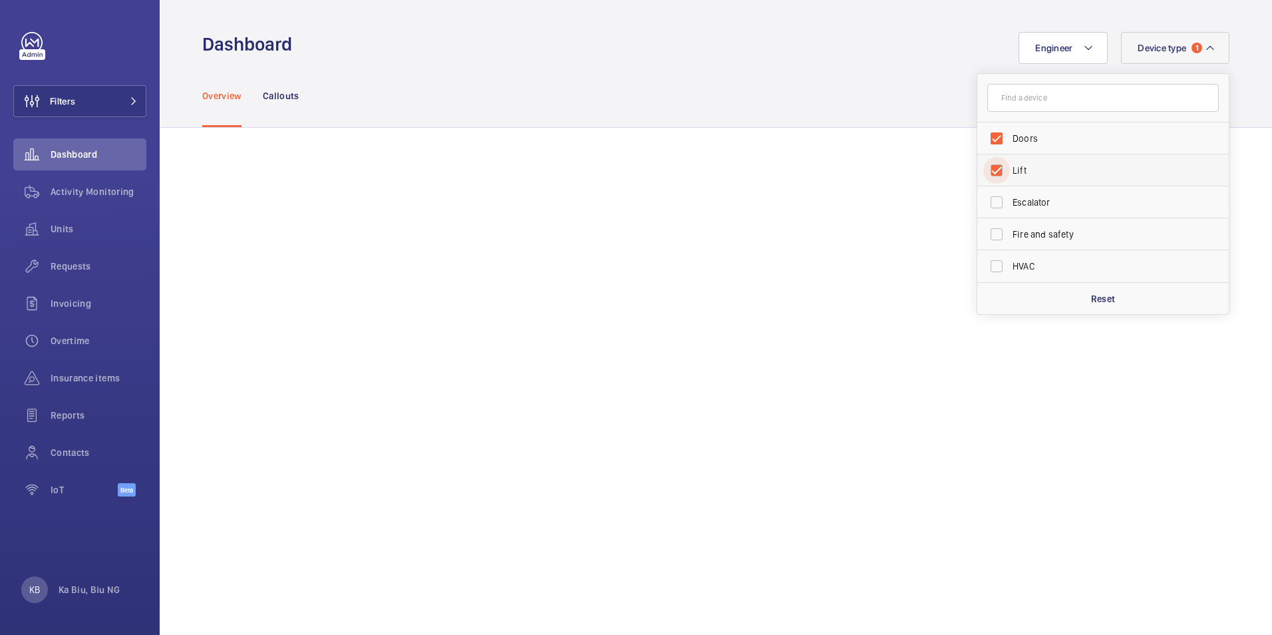
checkbox input "true"
click at [998, 138] on label "Doors" at bounding box center [1092, 138] width 231 height 32
click at [998, 138] on input "Doors" at bounding box center [996, 138] width 27 height 27
checkbox input "false"
click at [993, 168] on label "Lift" at bounding box center [1092, 170] width 231 height 32
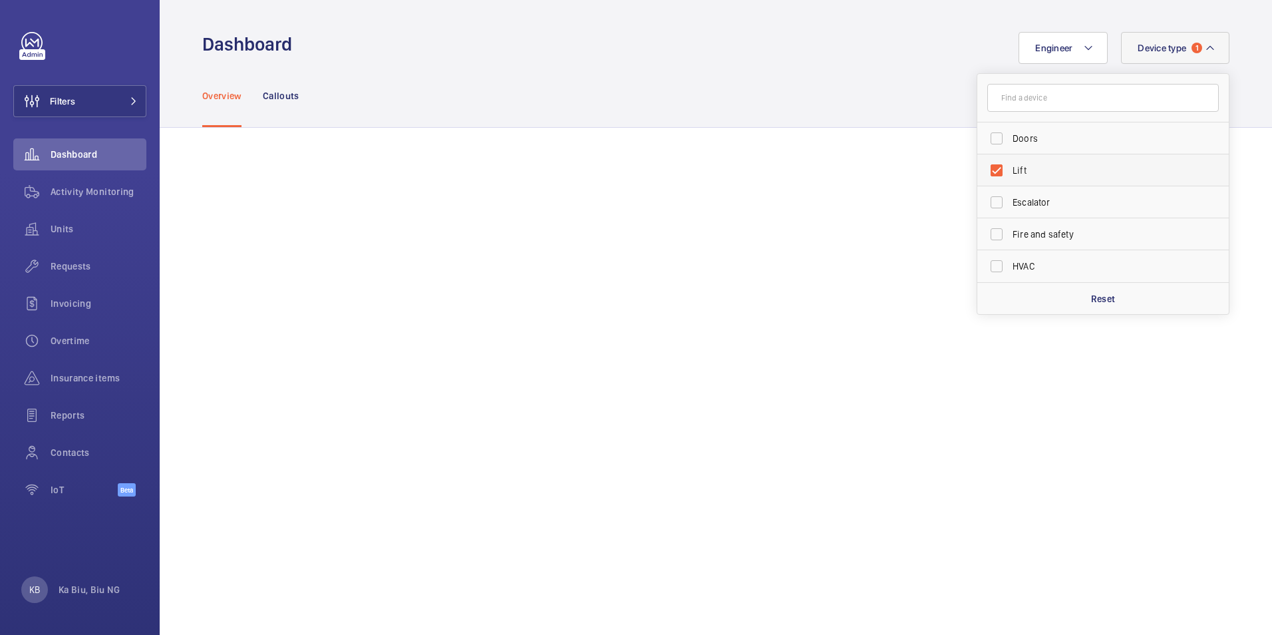
click at [993, 168] on input "Lift" at bounding box center [996, 170] width 27 height 27
checkbox input "false"
click at [996, 204] on label "Escalator" at bounding box center [1092, 202] width 231 height 32
click at [996, 204] on input "Escalator" at bounding box center [996, 202] width 27 height 27
click at [84, 152] on span "Dashboard" at bounding box center [99, 154] width 96 height 13
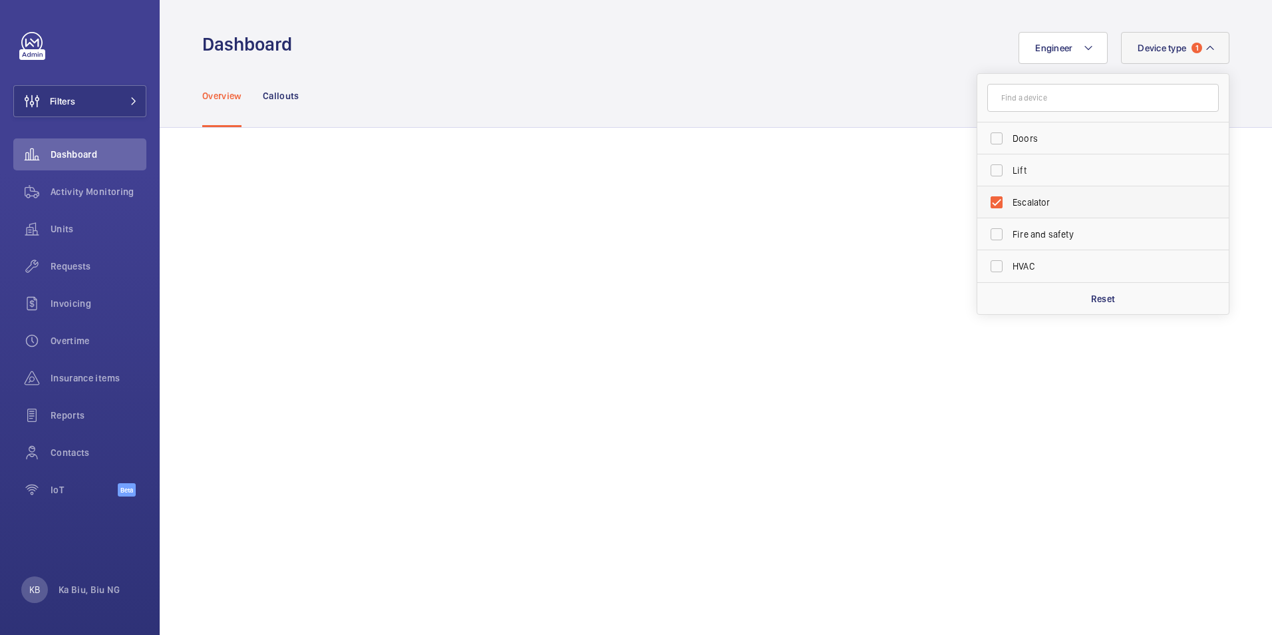
click at [996, 199] on label "Escalator" at bounding box center [1092, 202] width 231 height 32
click at [996, 199] on input "Escalator" at bounding box center [996, 202] width 27 height 27
checkbox input "false"
click at [864, 35] on div "Engineer Device type Doors Lift Escalator Fire and safety HVAC Reset" at bounding box center [764, 48] width 929 height 32
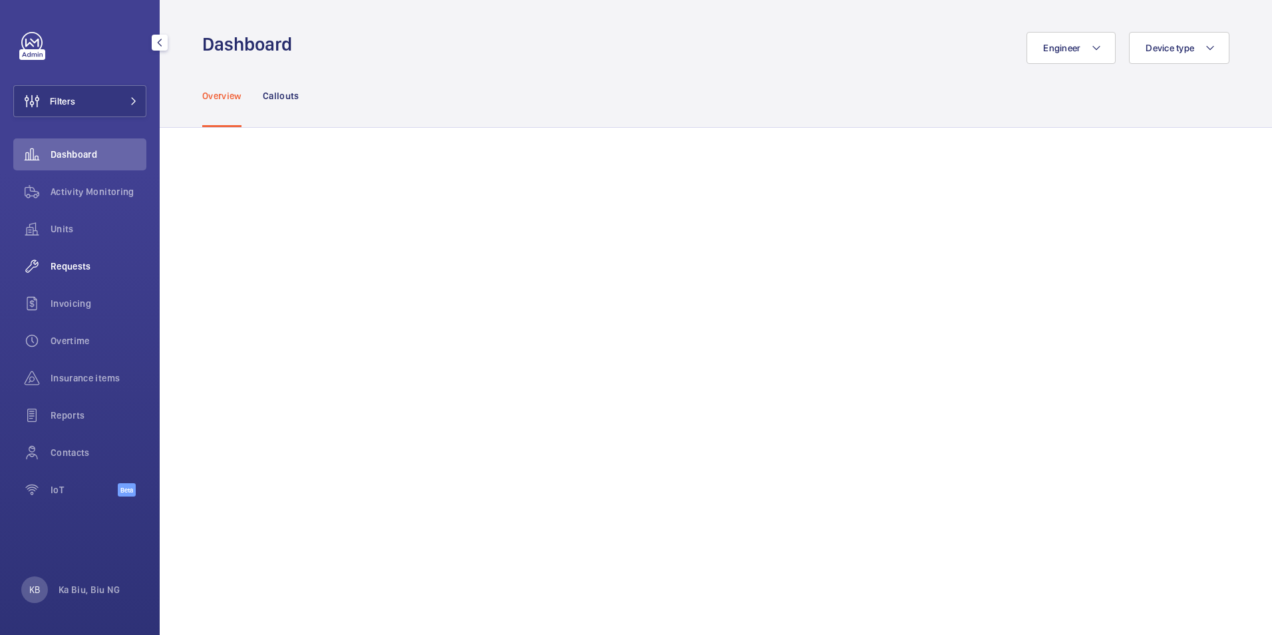
click at [84, 269] on span "Requests" at bounding box center [99, 265] width 96 height 13
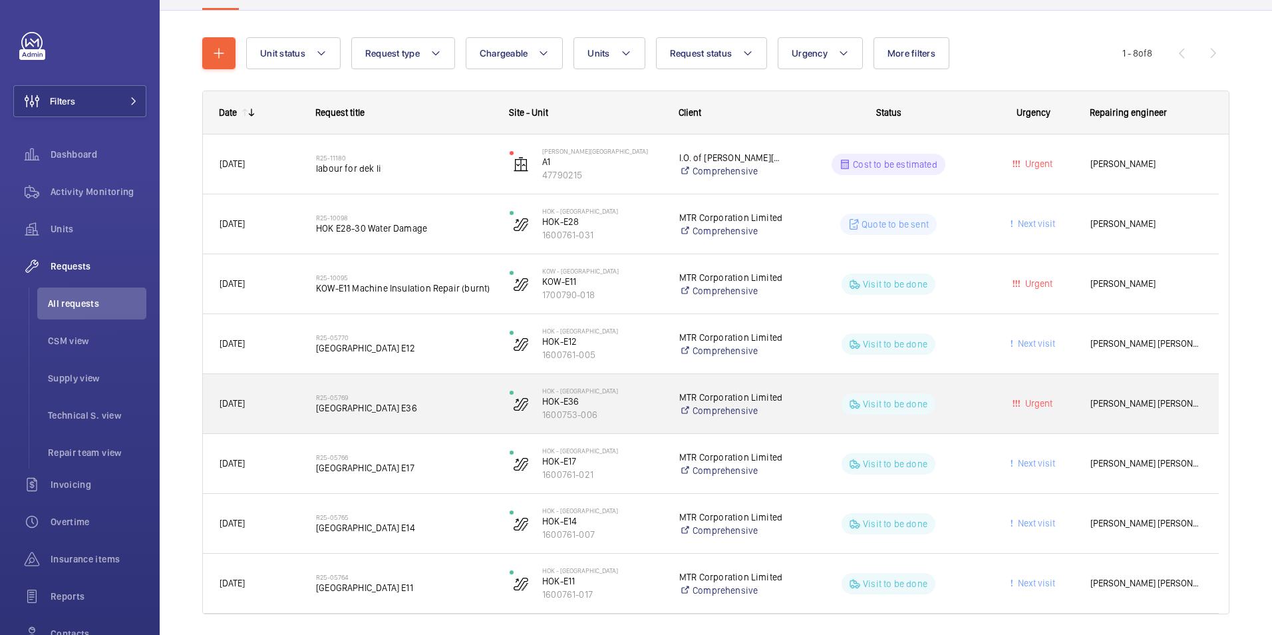
scroll to position [170, 0]
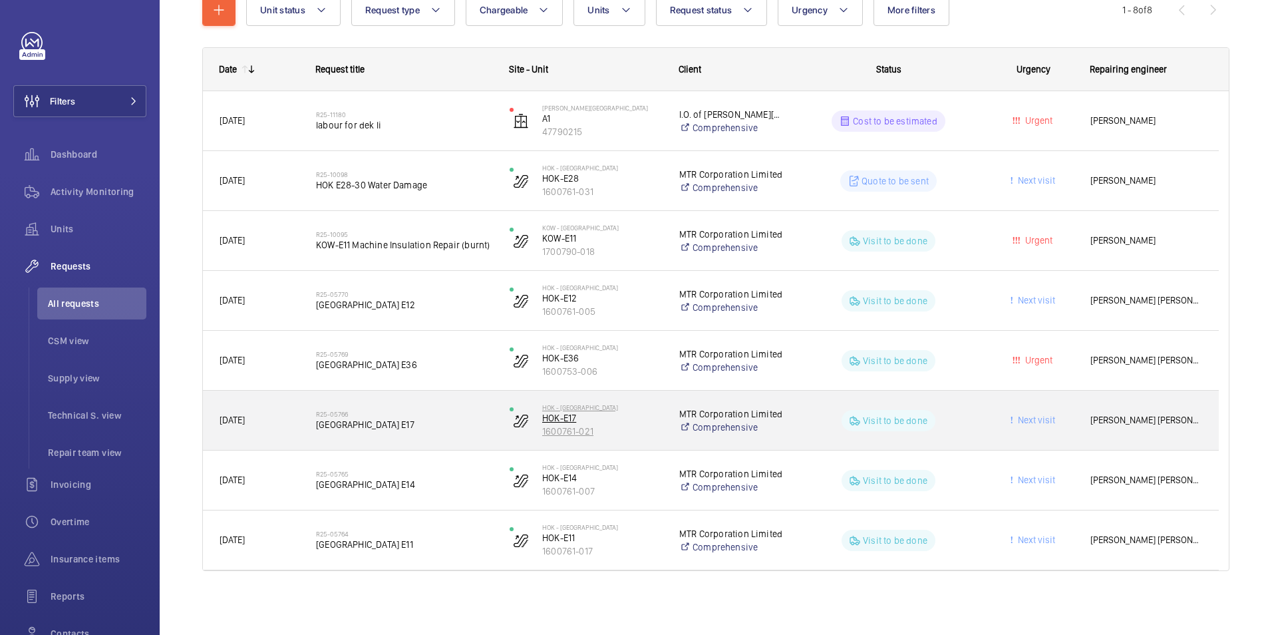
click at [563, 426] on p "1600761-021" at bounding box center [602, 430] width 120 height 13
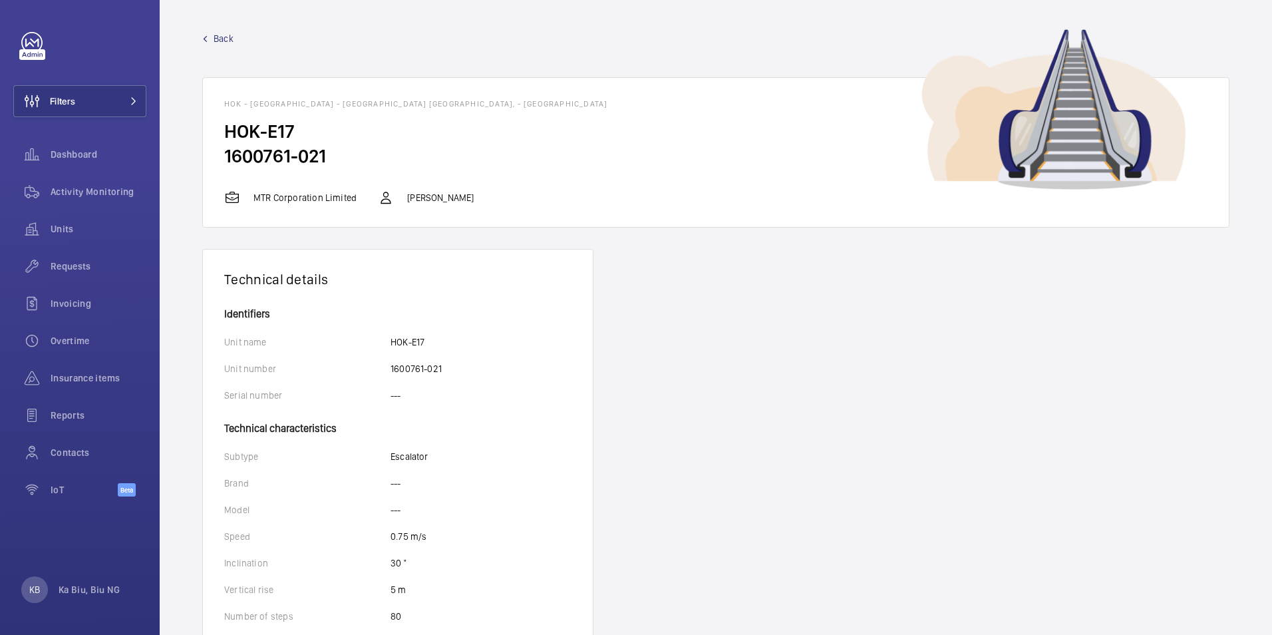
click at [984, 168] on img at bounding box center [1053, 109] width 265 height 160
click at [283, 142] on h2 "HOK-E17" at bounding box center [715, 131] width 983 height 25
click at [273, 202] on p "MTR Corporation Limited" at bounding box center [304, 197] width 103 height 13
click at [461, 200] on p "[PERSON_NAME]" at bounding box center [440, 197] width 67 height 13
click at [78, 191] on span "Activity Monitoring" at bounding box center [99, 191] width 96 height 13
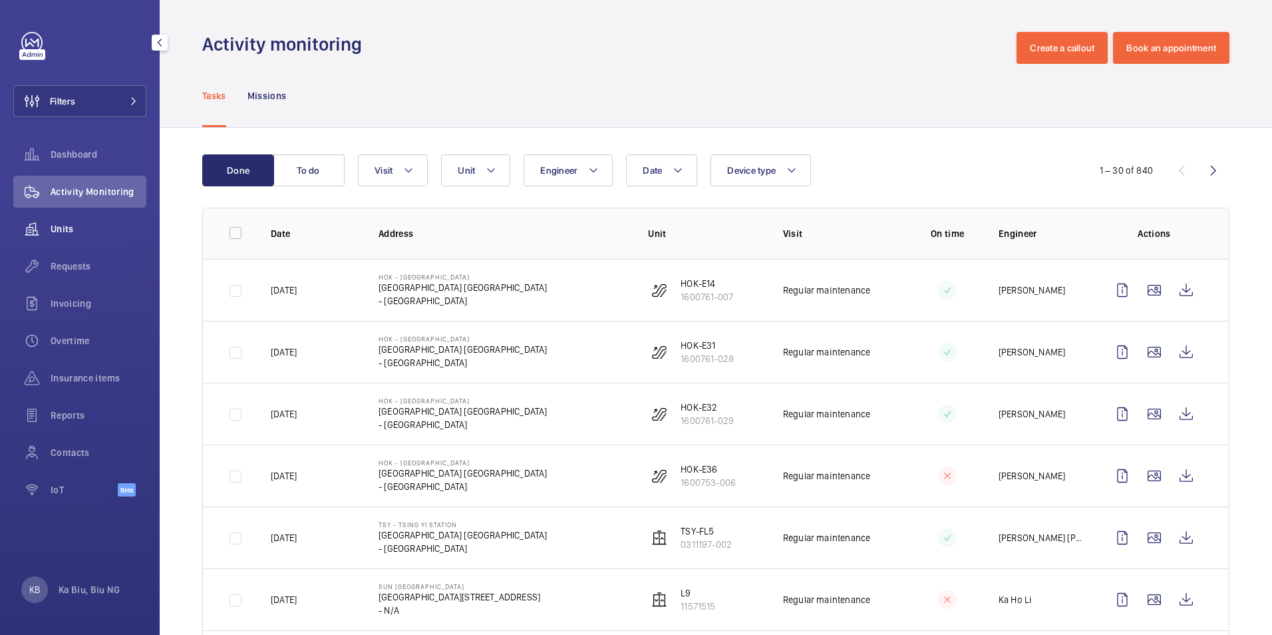
click at [67, 231] on span "Units" at bounding box center [99, 228] width 96 height 13
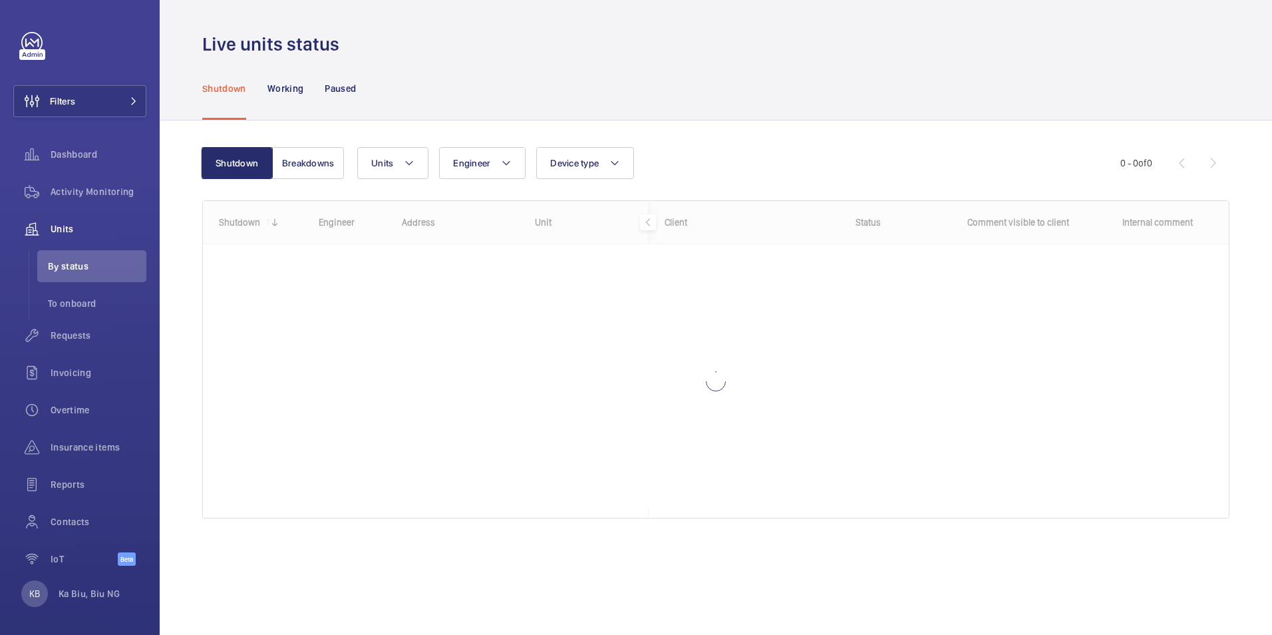
drag, startPoint x: 879, startPoint y: 515, endPoint x: 1060, endPoint y: 517, distance: 180.3
click at [1060, 517] on div at bounding box center [716, 359] width 1026 height 317
drag, startPoint x: 1059, startPoint y: 513, endPoint x: 1149, endPoint y: 513, distance: 89.8
click at [1149, 513] on div at bounding box center [716, 359] width 1026 height 317
click at [87, 306] on span "To onboard" at bounding box center [97, 303] width 98 height 13
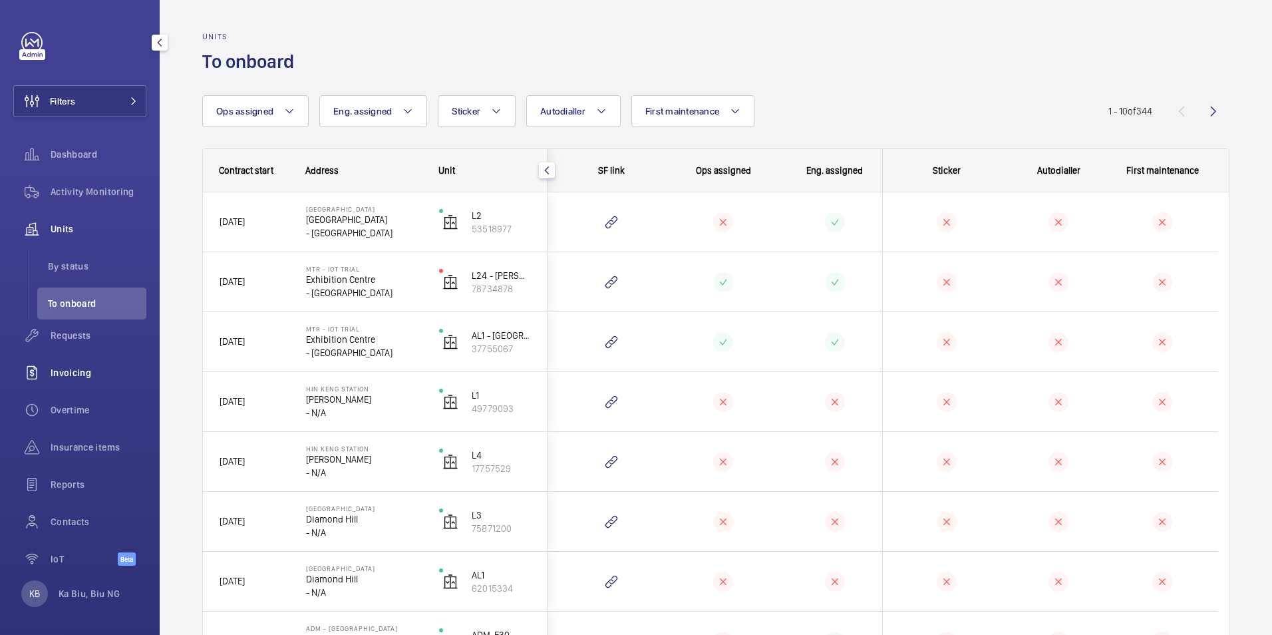
click at [73, 372] on span "Invoicing" at bounding box center [99, 372] width 96 height 13
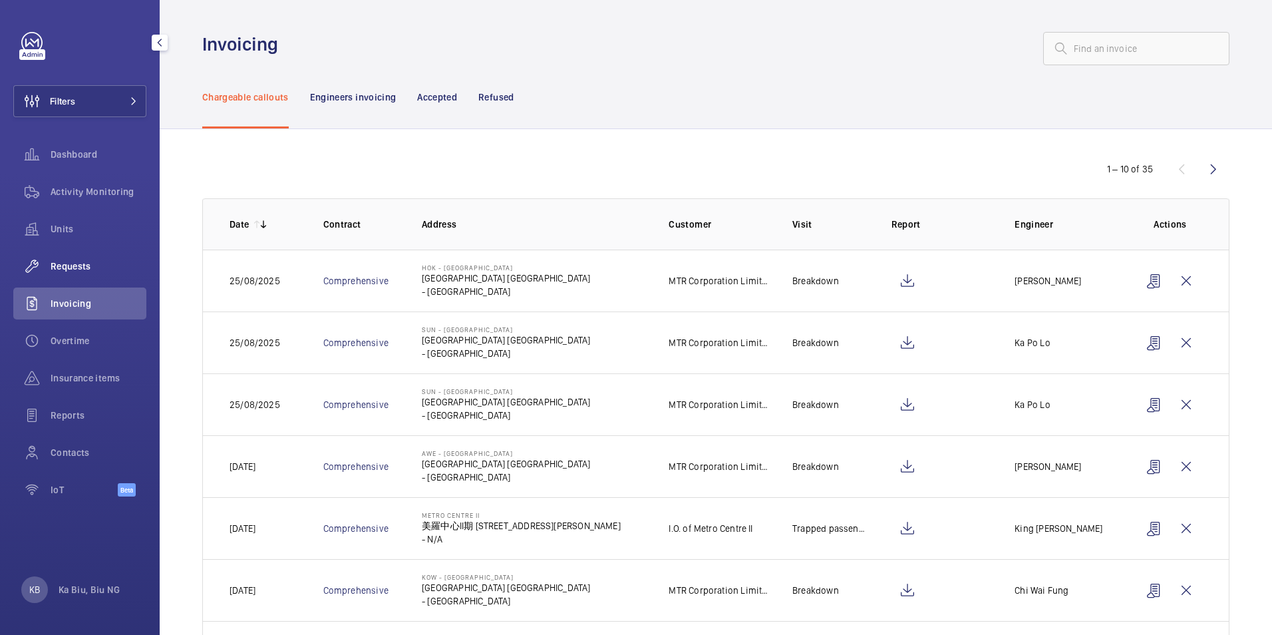
click at [80, 269] on span "Requests" at bounding box center [99, 265] width 96 height 13
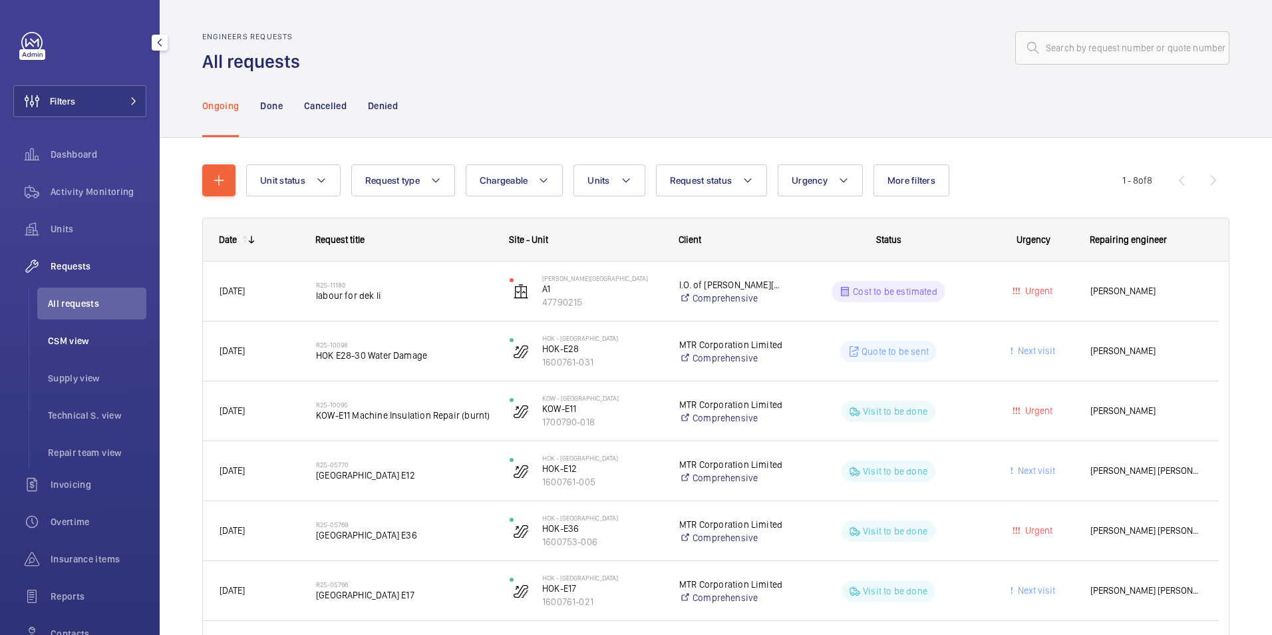
click at [78, 341] on span "CSM view" at bounding box center [97, 340] width 98 height 13
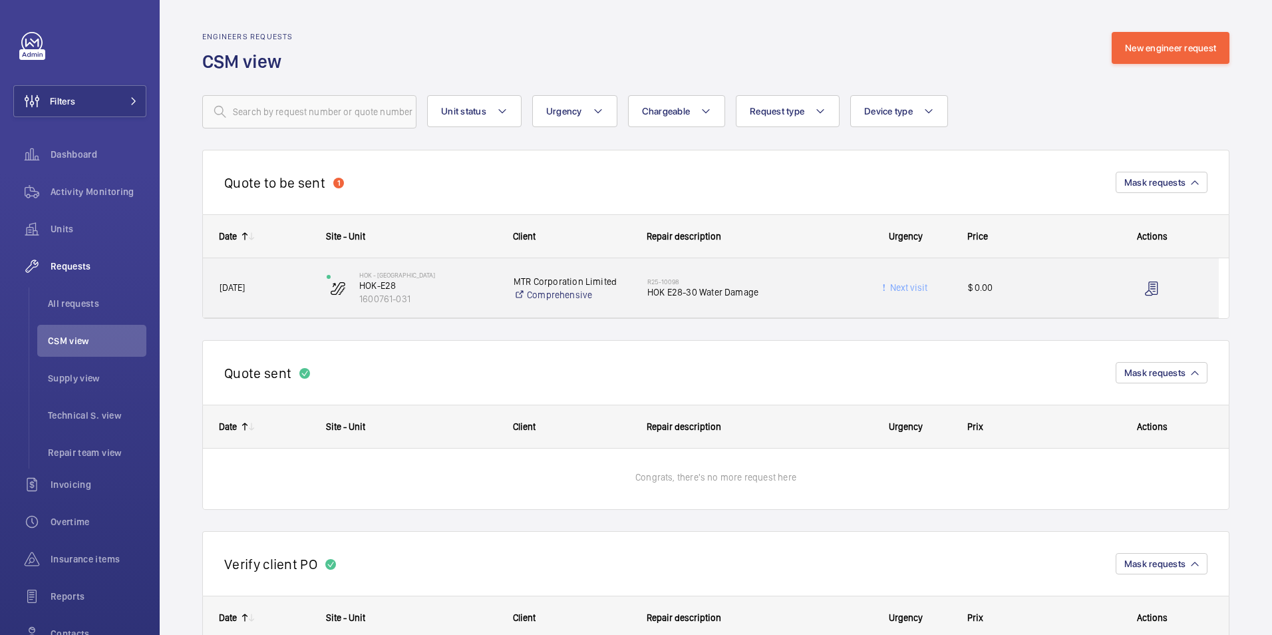
click at [560, 283] on p "MTR Corporation Limited" at bounding box center [571, 281] width 116 height 13
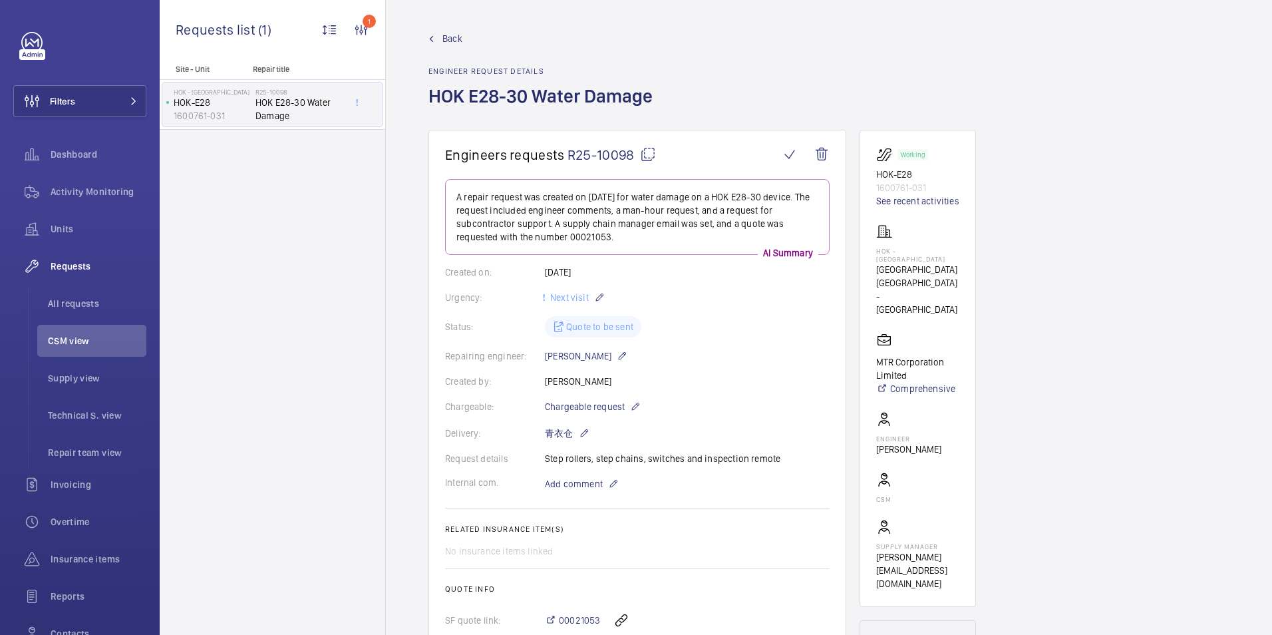
click at [313, 247] on div "Site - Unit Repair title HOK - [GEOGRAPHIC_DATA] HOK-E28 1600761-031 R25-10098 …" at bounding box center [272, 350] width 225 height 570
click at [458, 37] on span "Back" at bounding box center [452, 38] width 20 height 13
